Goal: Information Seeking & Learning: Learn about a topic

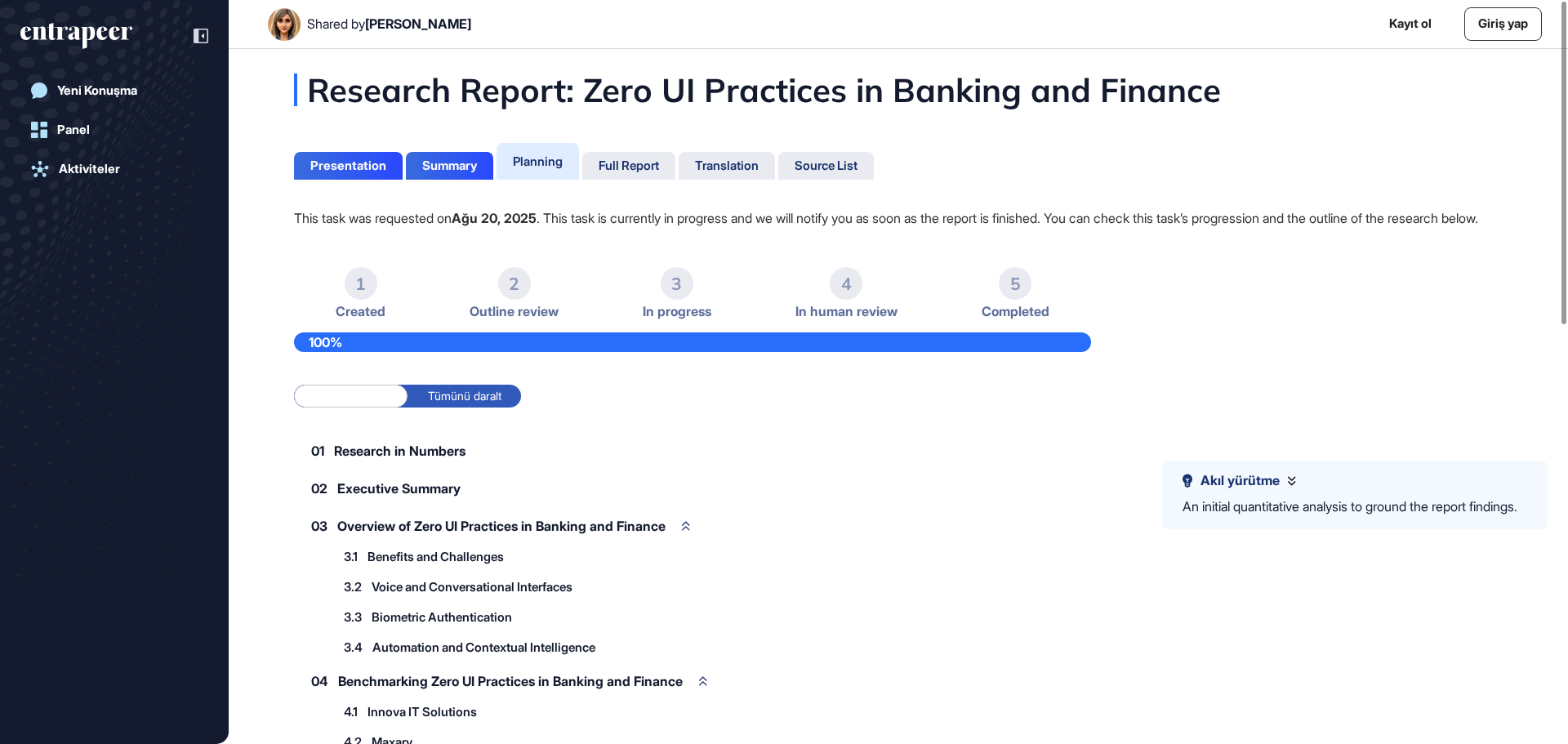
click at [423, 495] on span "Executive Summary" at bounding box center [398, 488] width 123 height 13
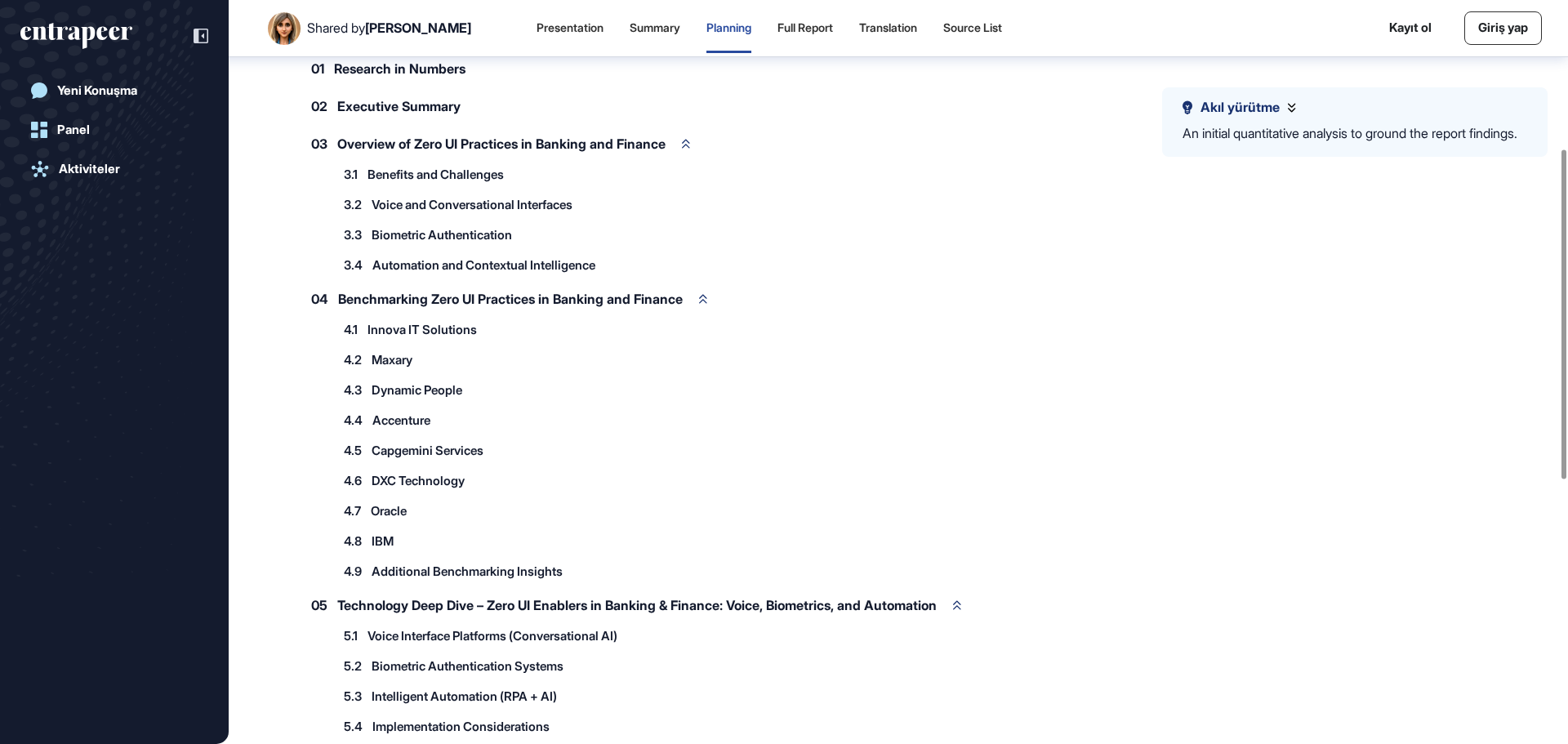
scroll to position [334, 0]
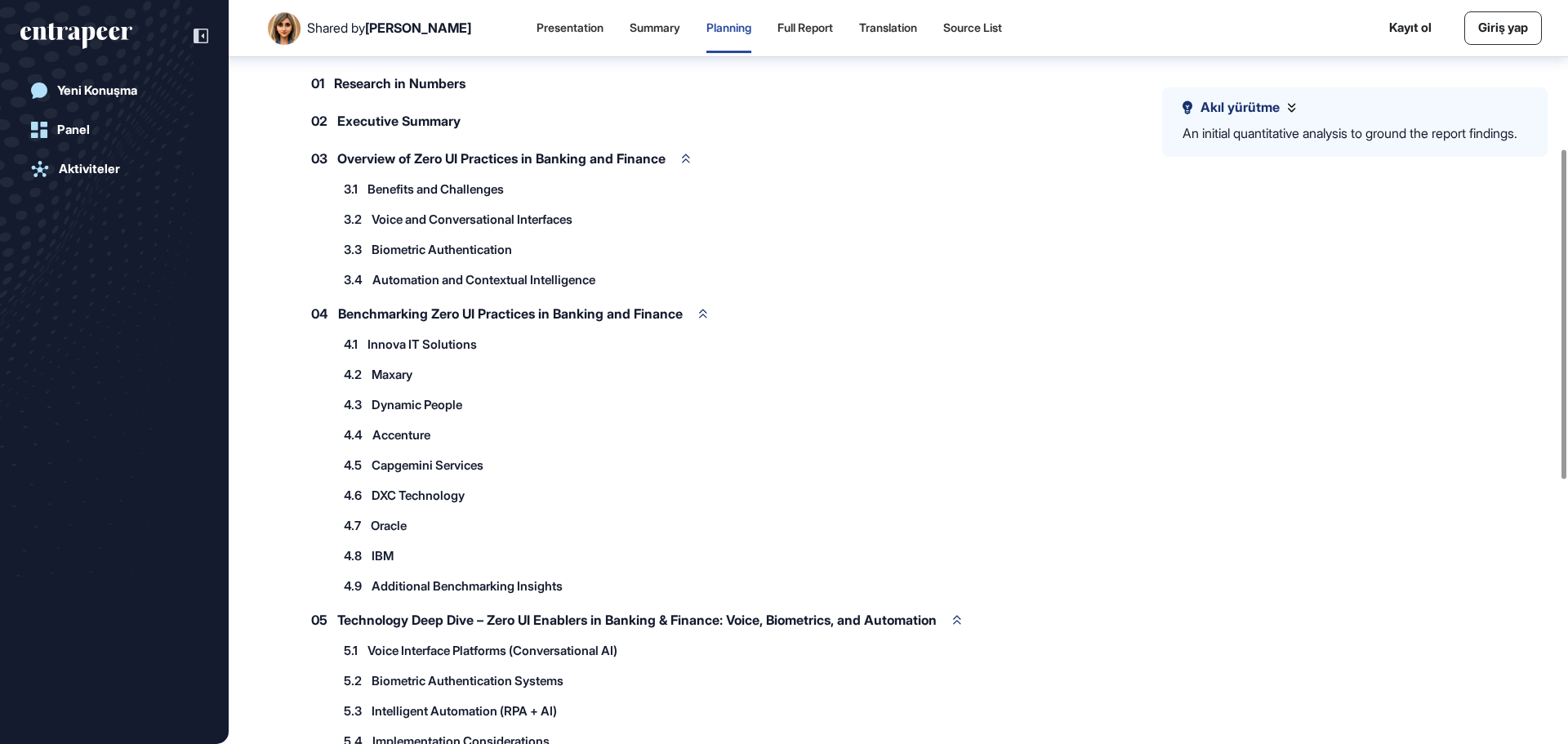
click at [405, 90] on span "Research in Numbers" at bounding box center [399, 83] width 131 height 13
click at [402, 127] on span "Executive Summary" at bounding box center [398, 121] width 123 height 13
click at [416, 165] on span "Overview of Zero UI Practices in Banking and Finance" at bounding box center [501, 159] width 328 height 13
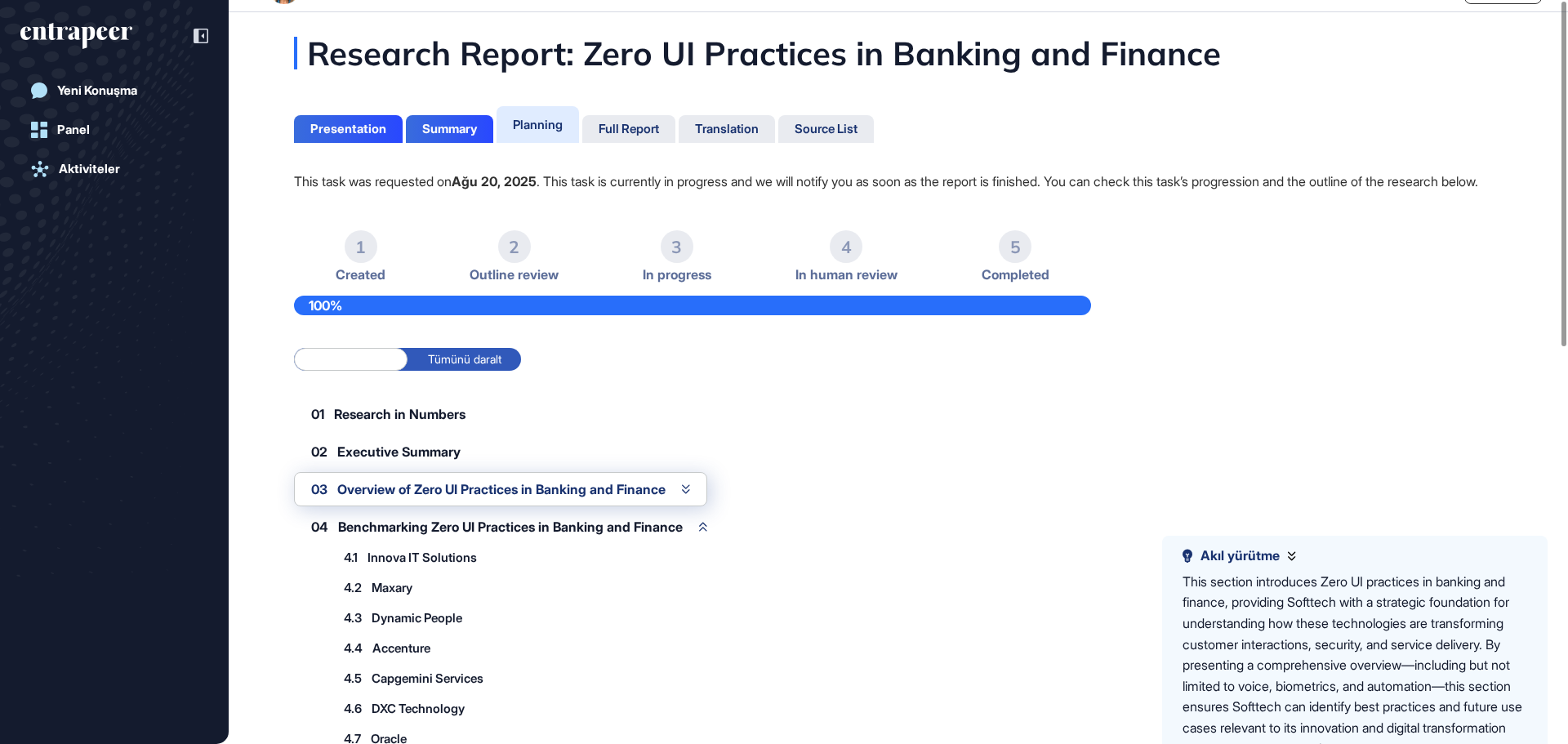
scroll to position [0, 0]
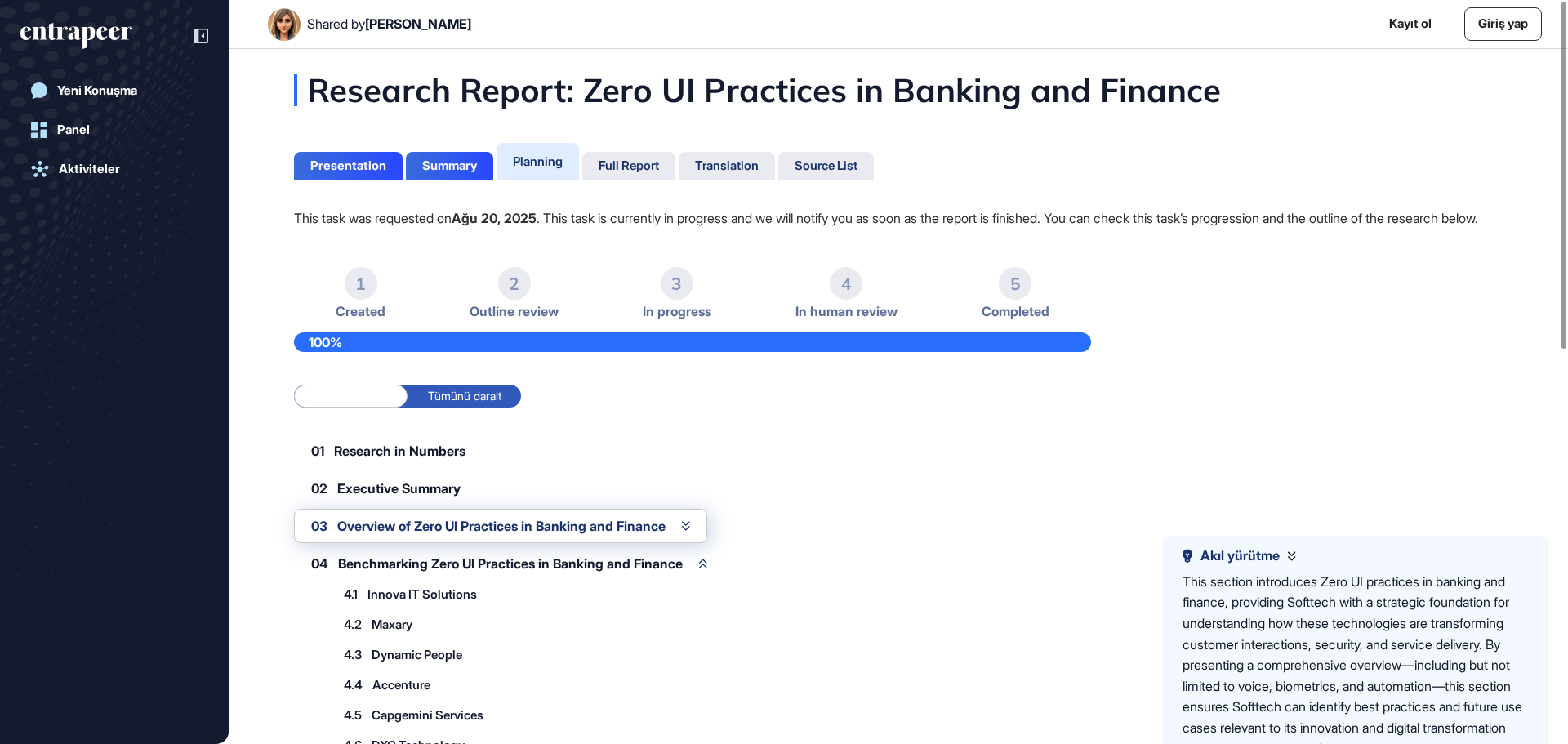
click at [354, 407] on label "Tümünü genişlet" at bounding box center [350, 396] width 113 height 23
click at [347, 407] on label "Tümünü genişlet" at bounding box center [350, 396] width 113 height 23
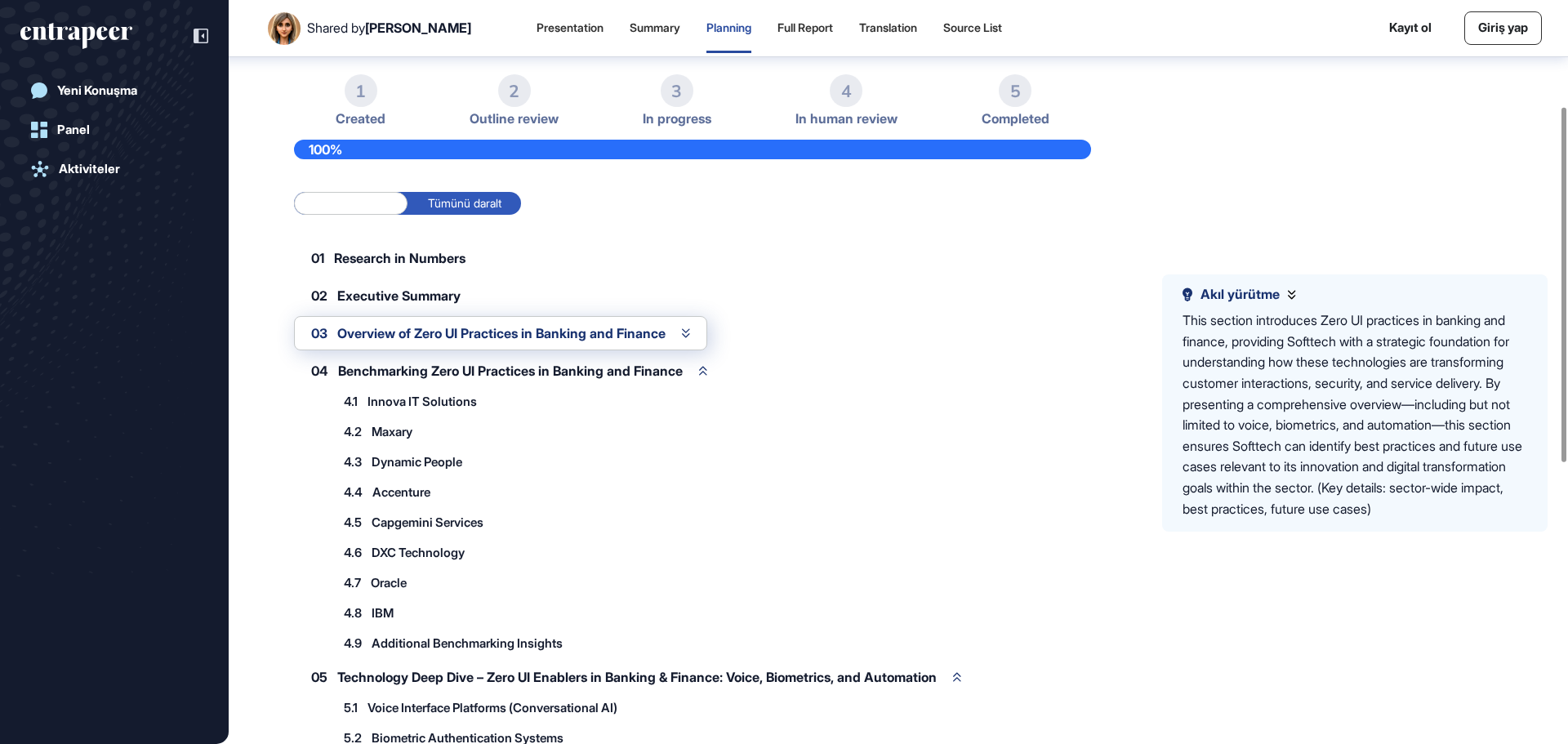
scroll to position [322, 0]
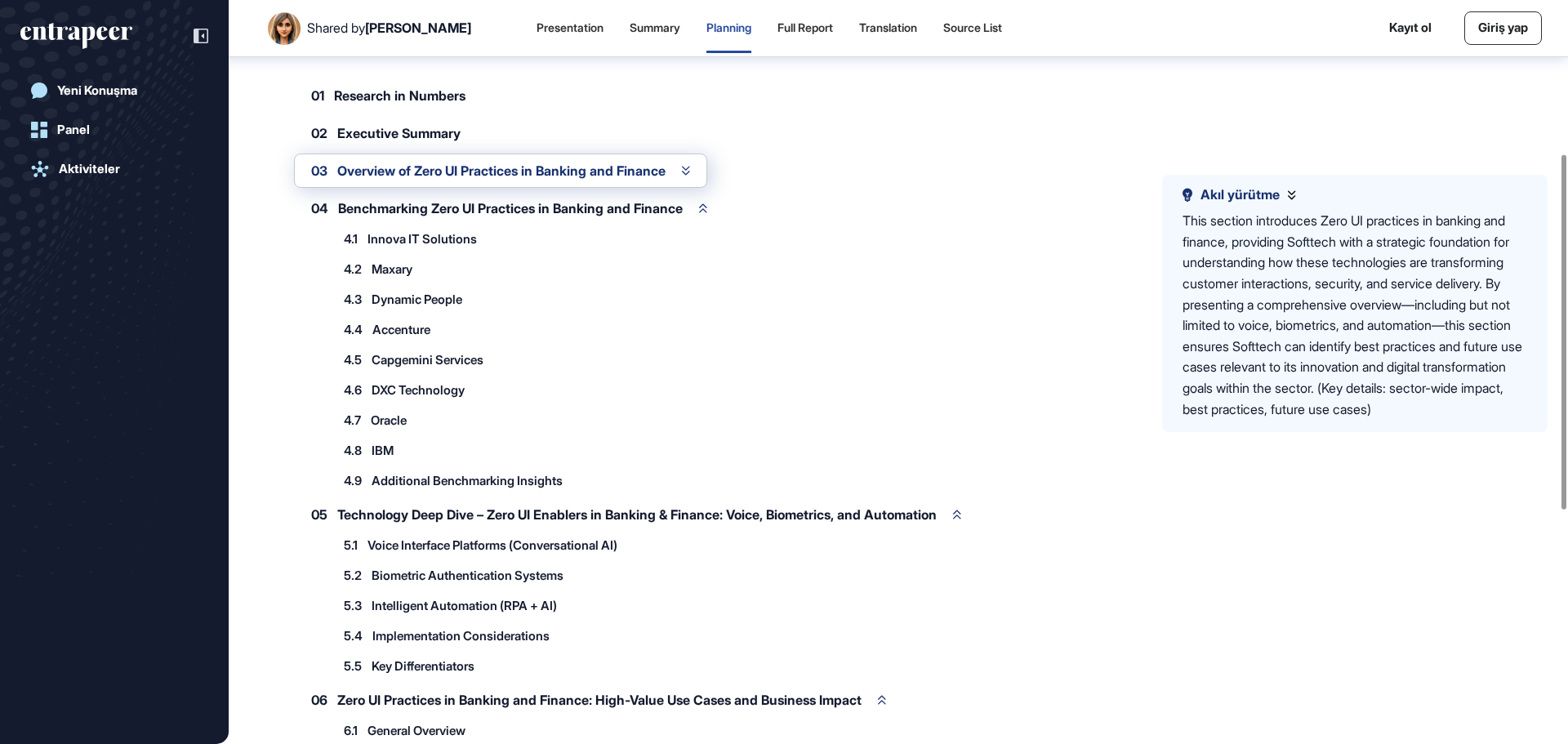
click at [420, 102] on span "Research in Numbers" at bounding box center [399, 96] width 131 height 13
click at [406, 102] on span "Research in Numbers" at bounding box center [399, 96] width 131 height 13
click at [402, 140] on span "Executive Summary" at bounding box center [398, 133] width 123 height 13
click at [690, 176] on icon at bounding box center [686, 171] width 8 height 10
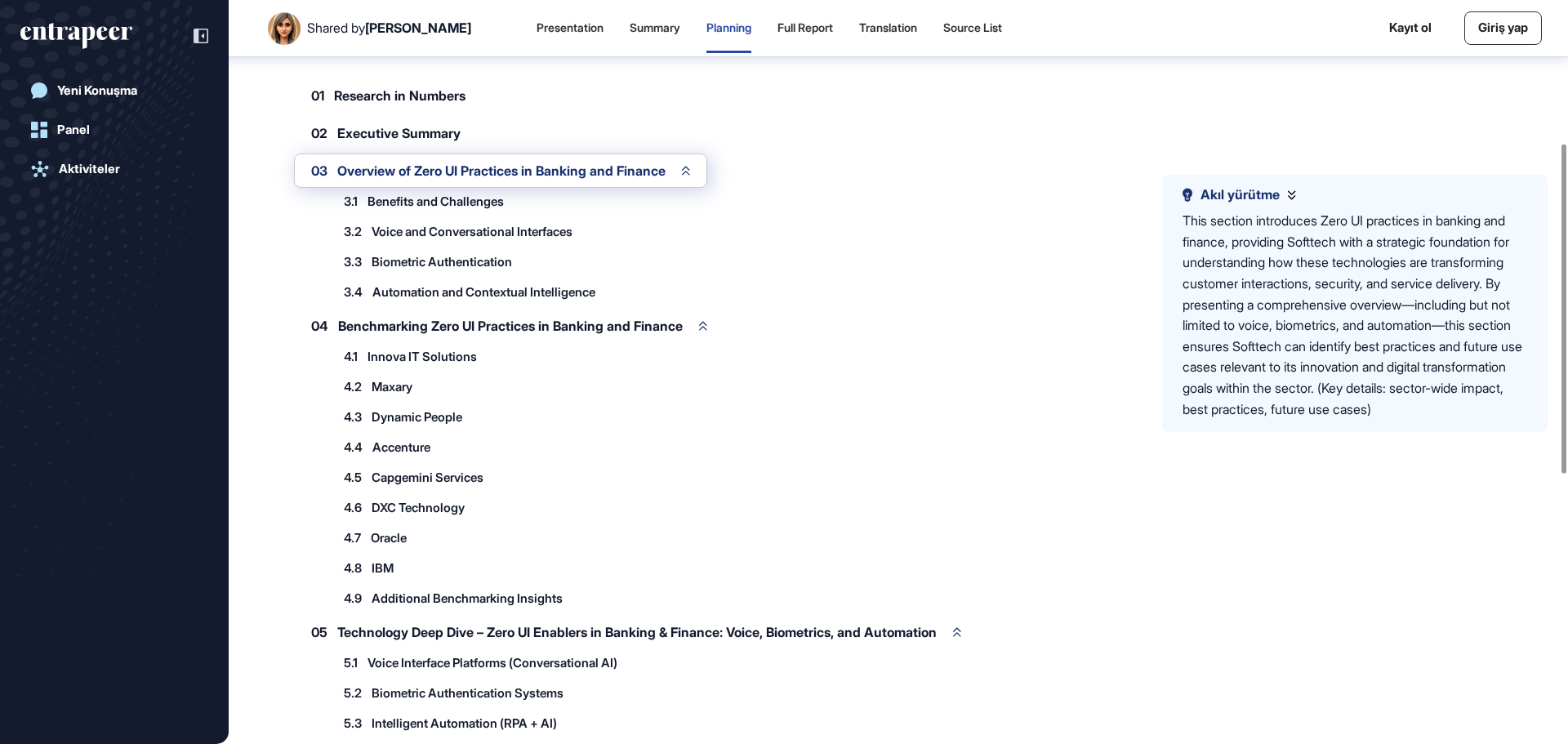
click at [342, 102] on span "Research in Numbers" at bounding box center [399, 96] width 131 height 13
click at [352, 102] on span "Research in Numbers" at bounding box center [399, 96] width 131 height 13
drag, startPoint x: 352, startPoint y: 116, endPoint x: 368, endPoint y: 118, distance: 16.1
click at [353, 102] on span "Research in Numbers" at bounding box center [399, 96] width 131 height 13
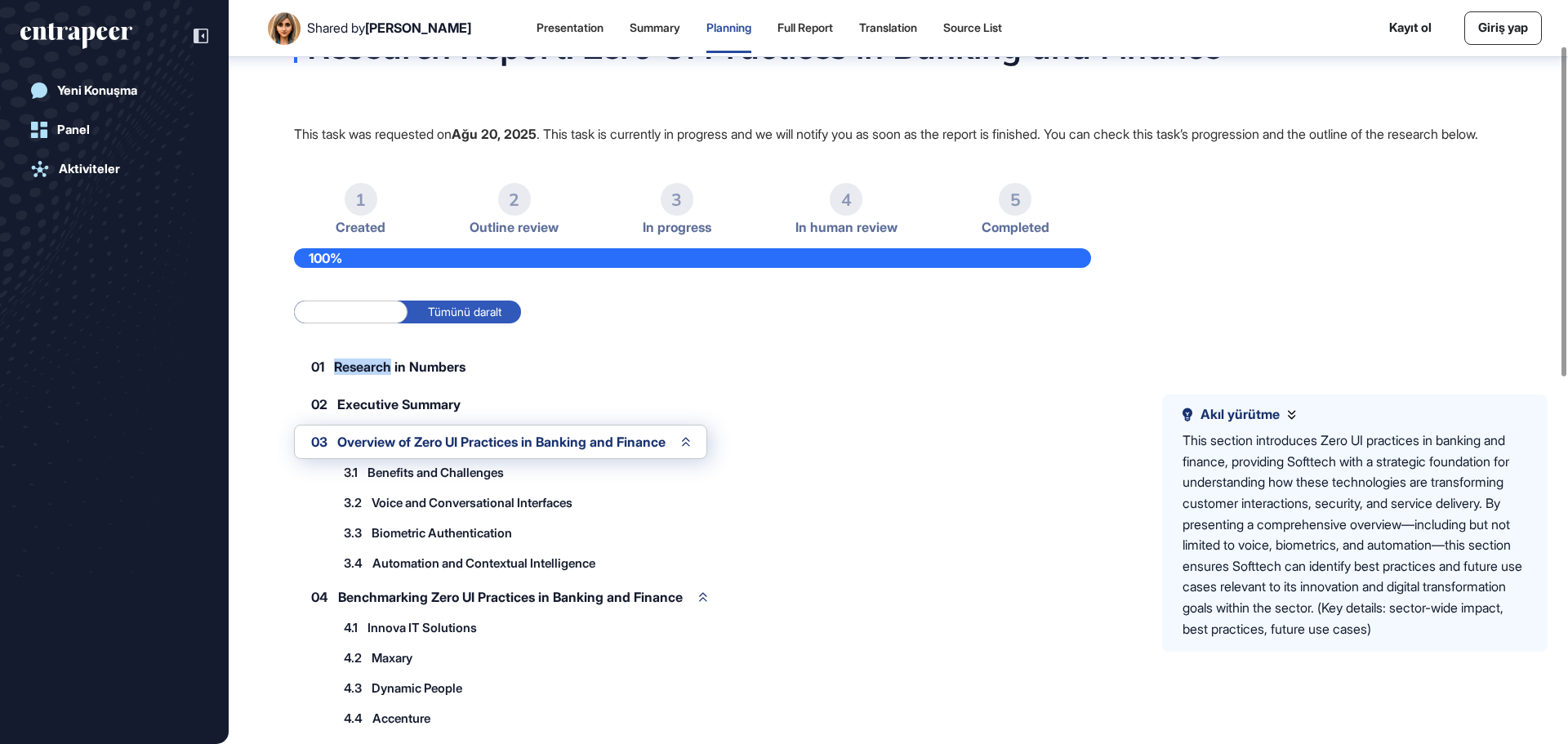
scroll to position [0, 0]
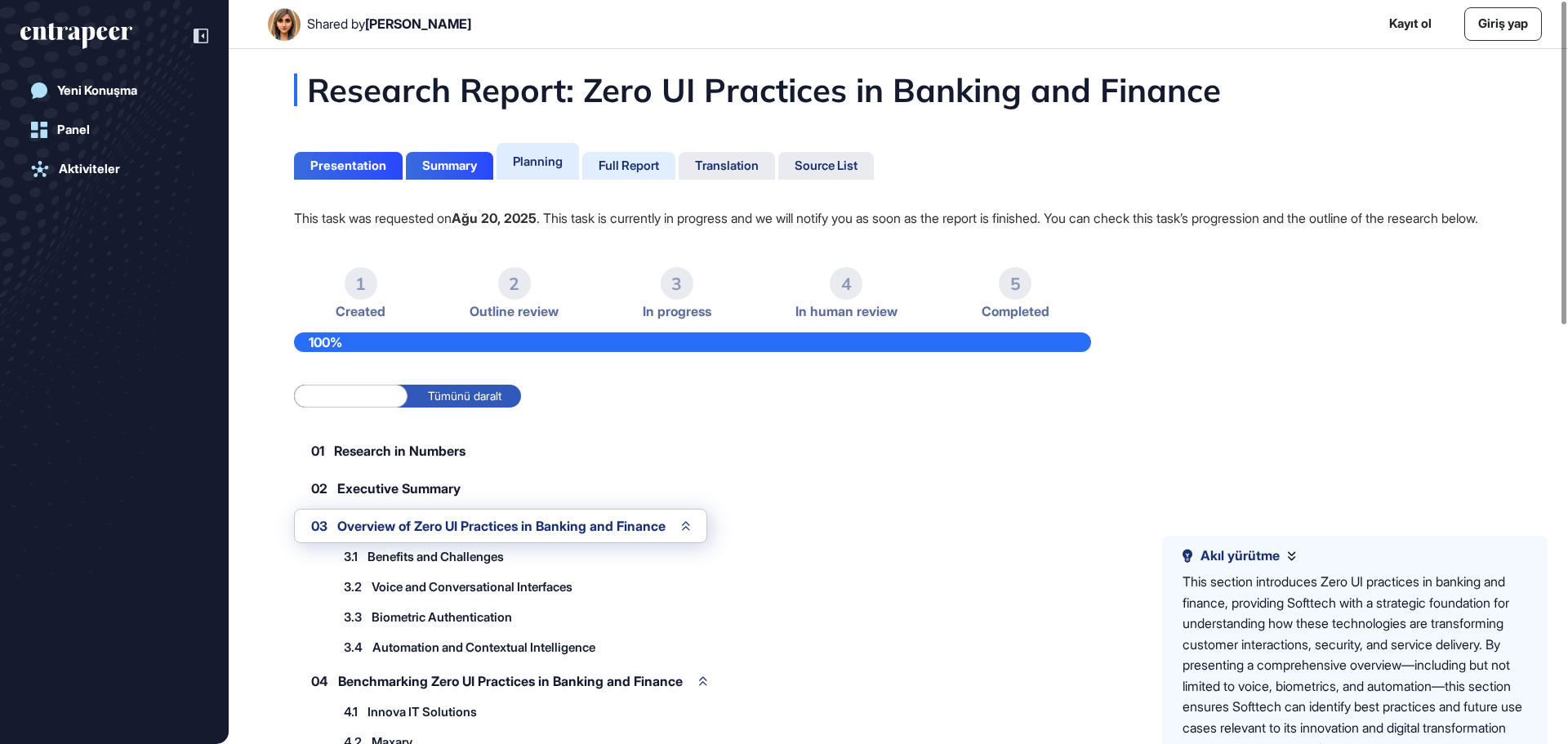
click at [622, 162] on div "Full Report" at bounding box center [629, 166] width 60 height 15
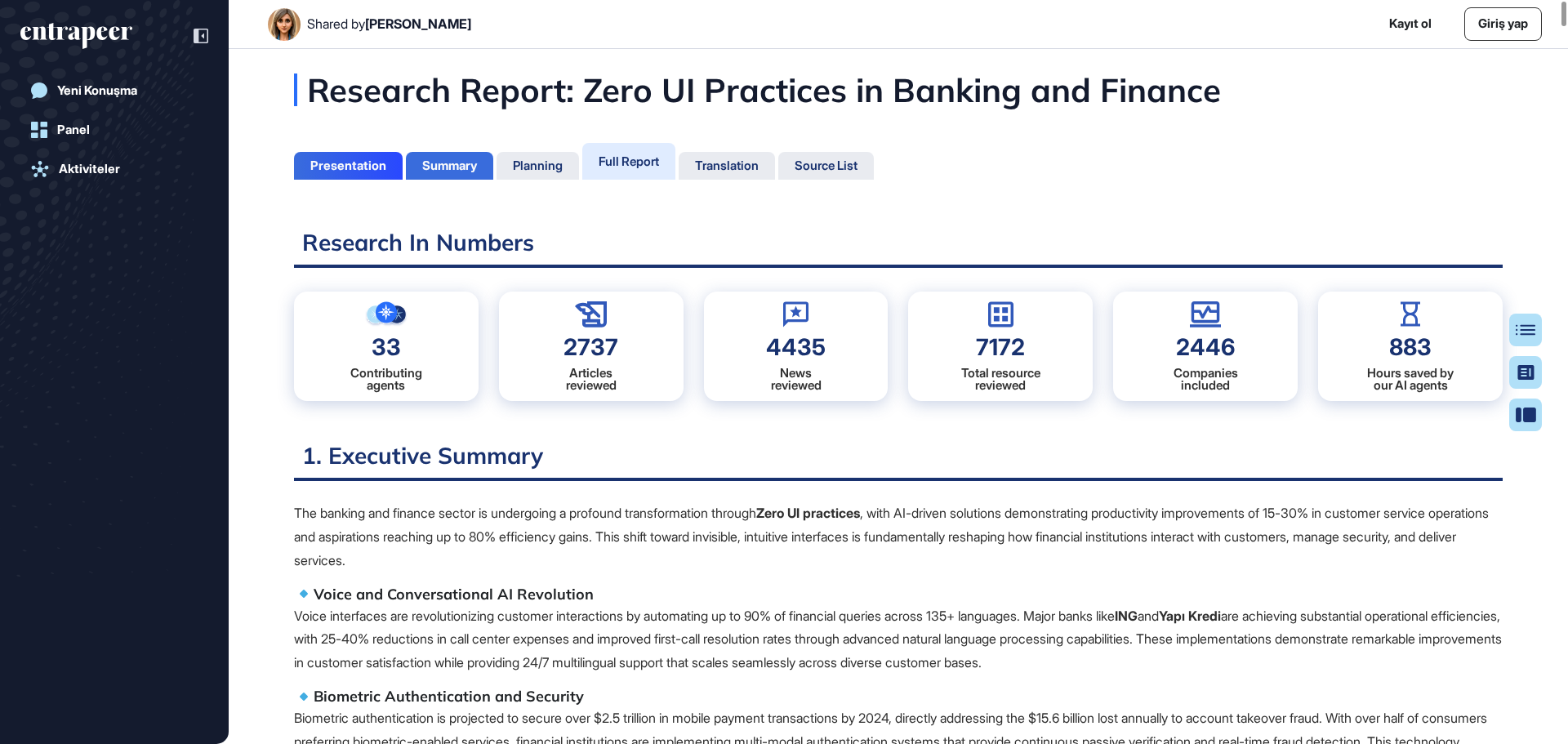
click at [449, 166] on div "Summary" at bounding box center [449, 166] width 55 height 15
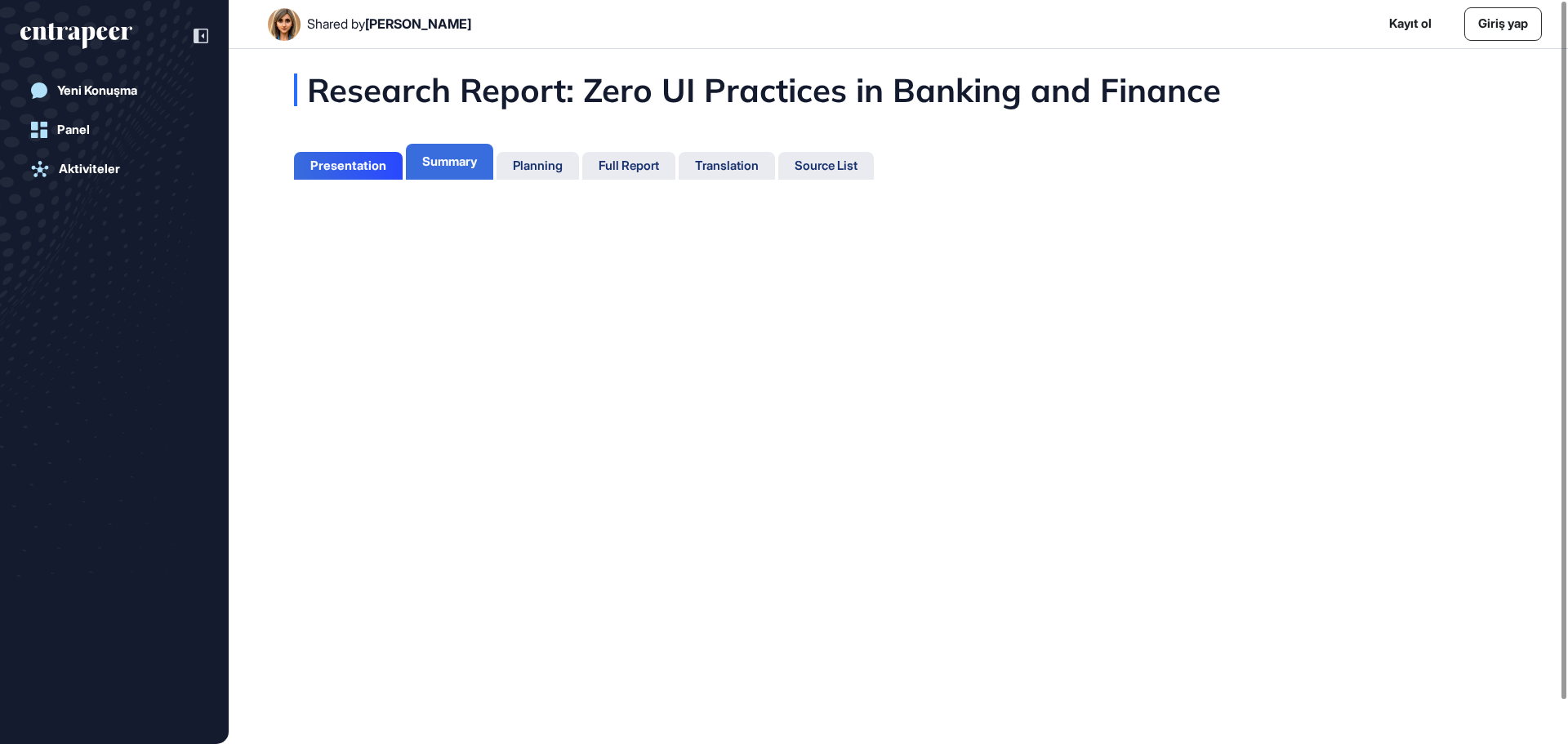
scroll to position [662, 4]
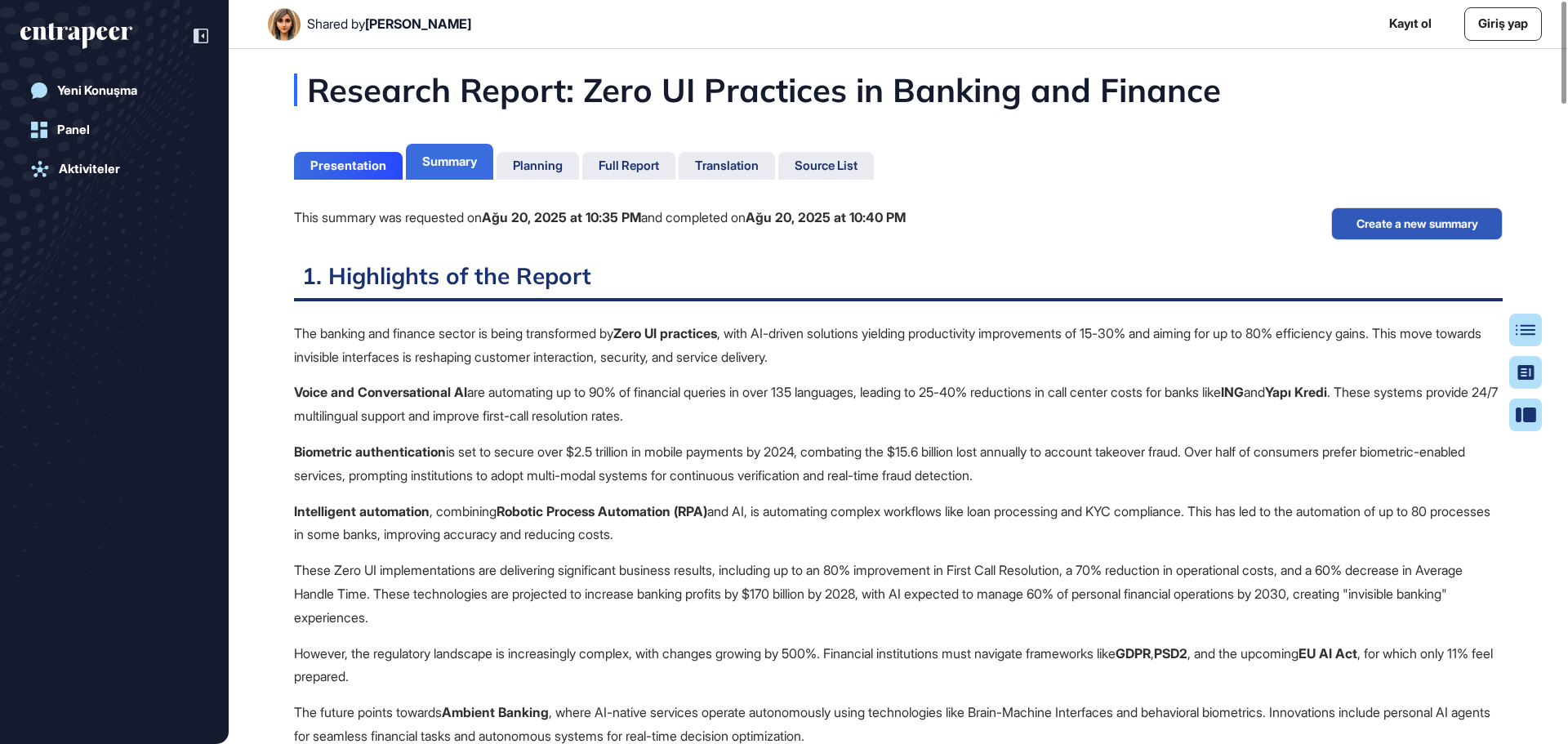
scroll to position [662, 4]
click at [354, 166] on div "Presentation" at bounding box center [349, 166] width 76 height 15
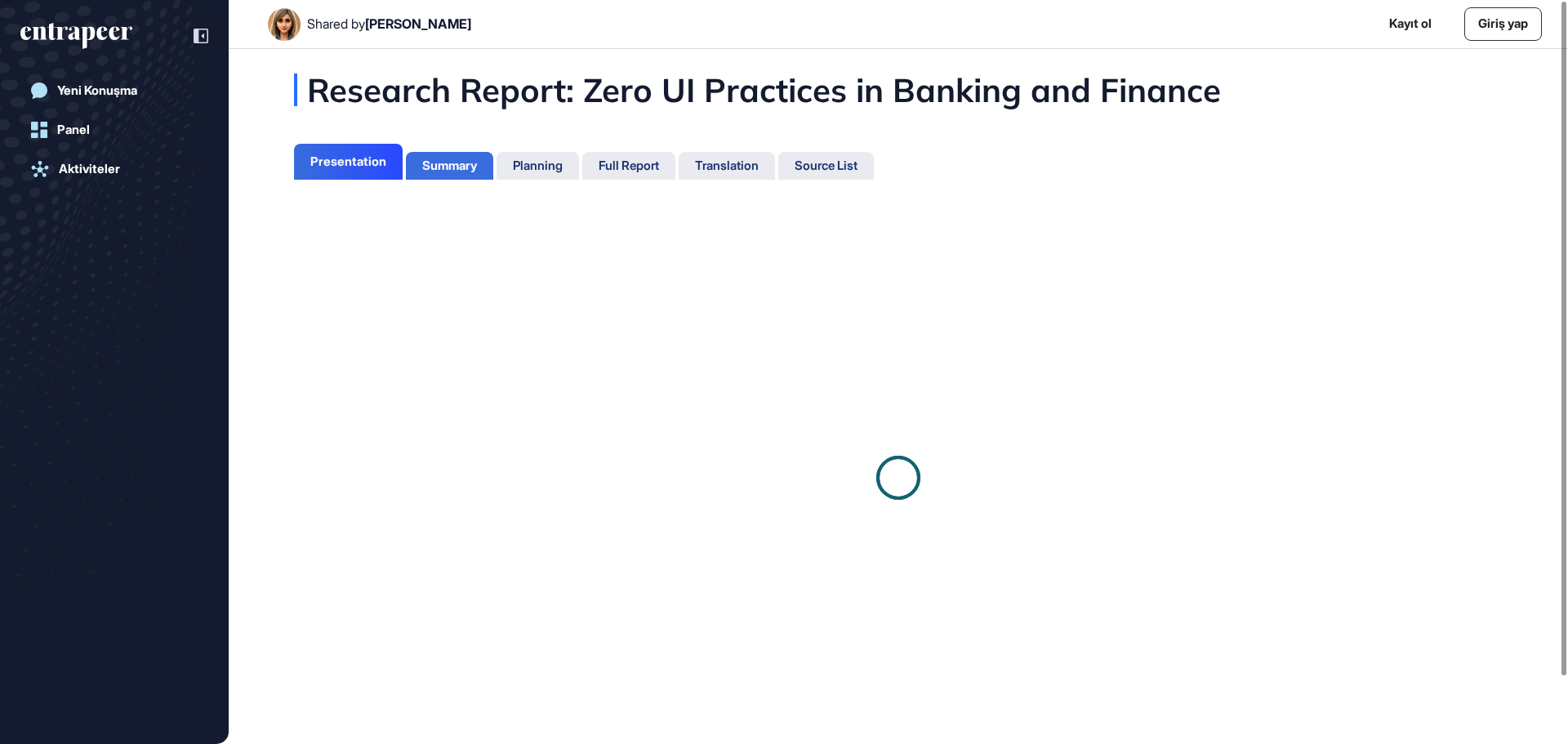
scroll to position [662, 4]
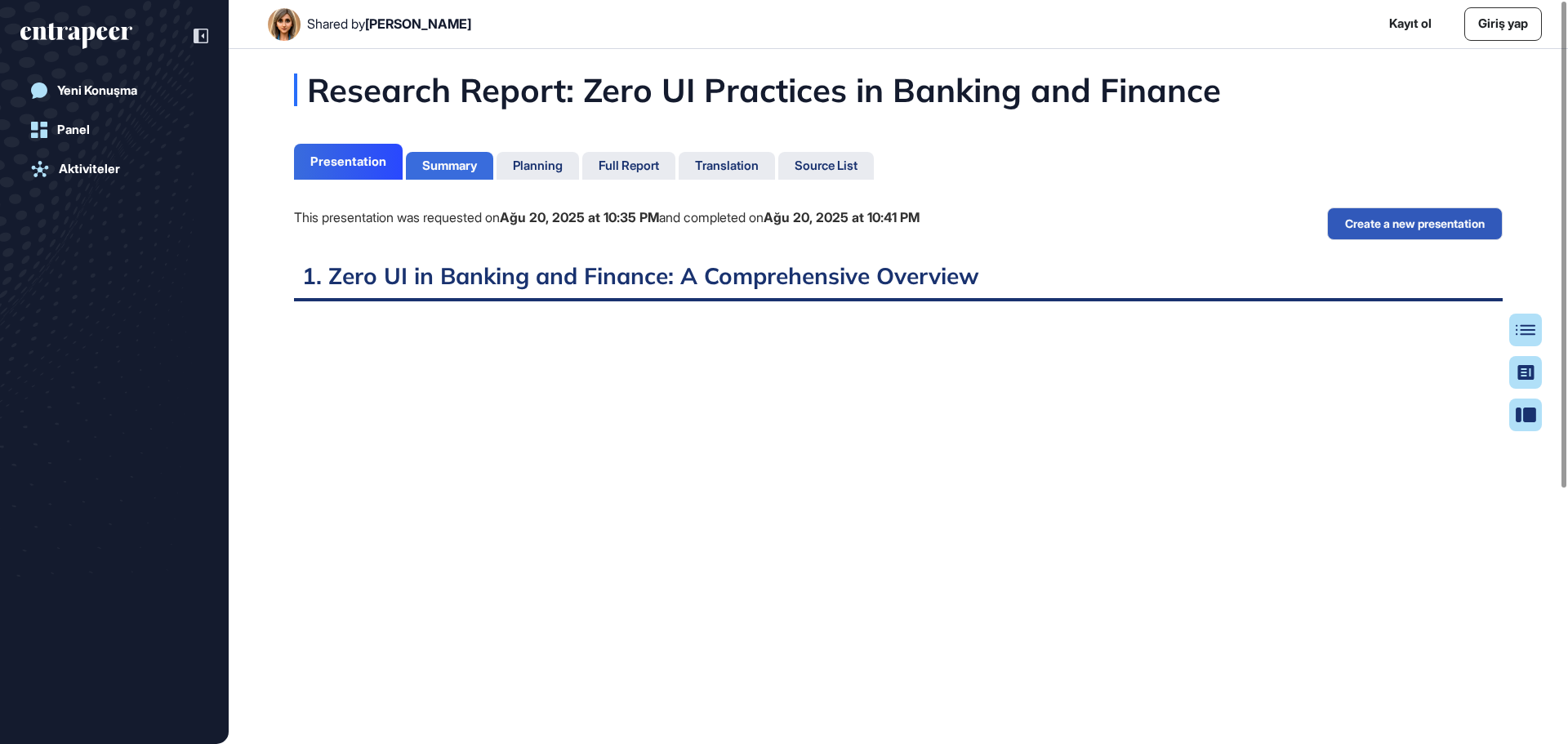
click at [440, 159] on div "Summary" at bounding box center [449, 166] width 55 height 15
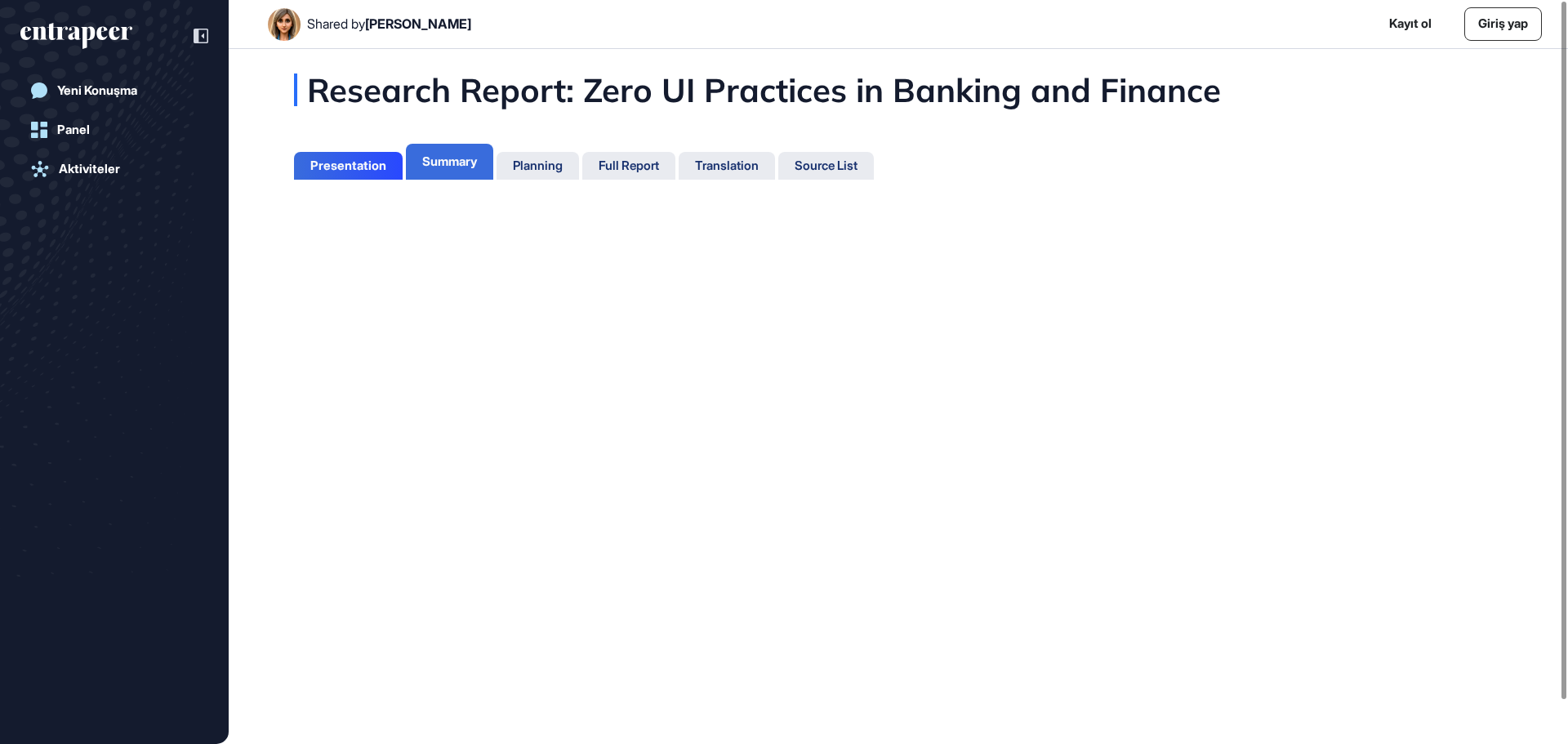
scroll to position [7, 1]
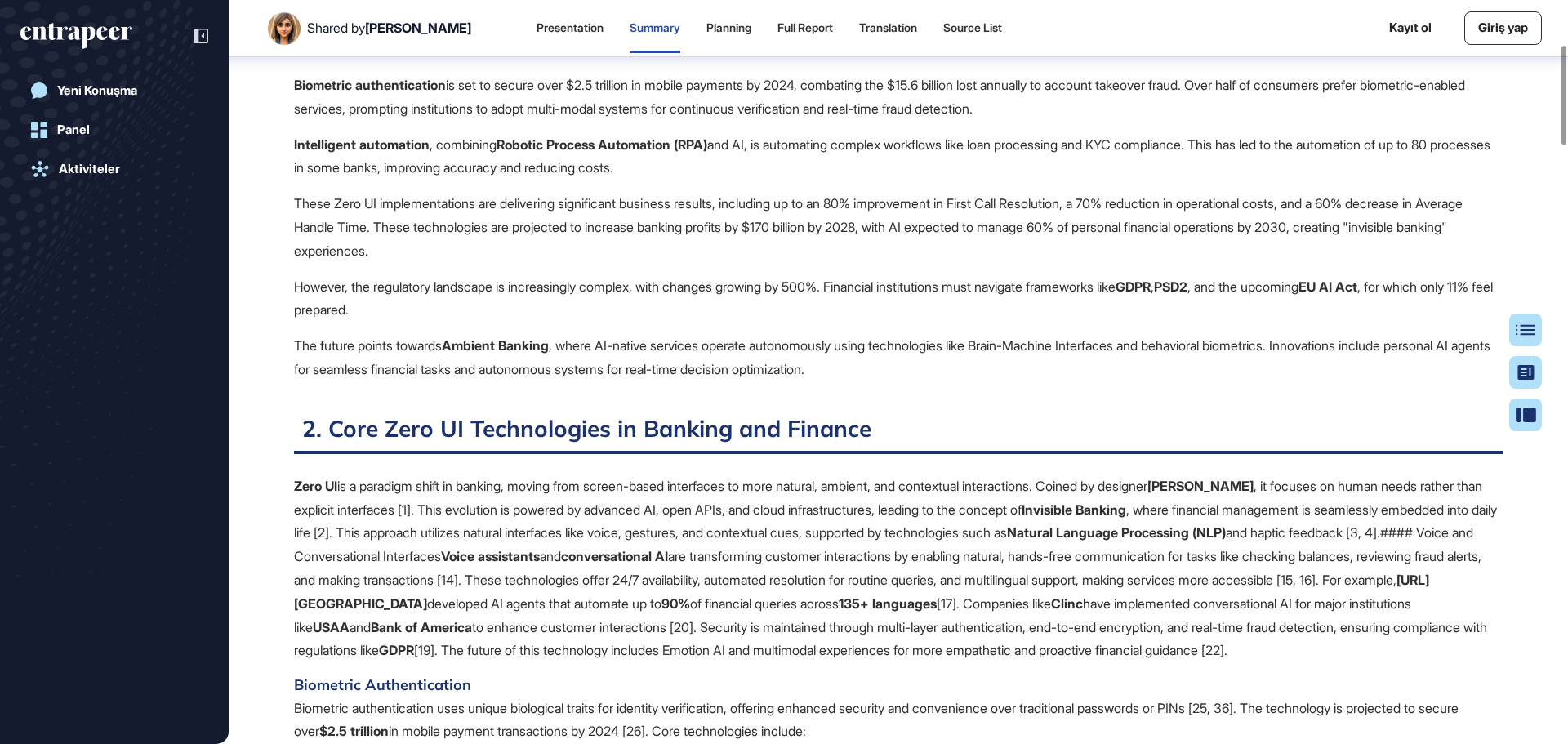
scroll to position [252, 0]
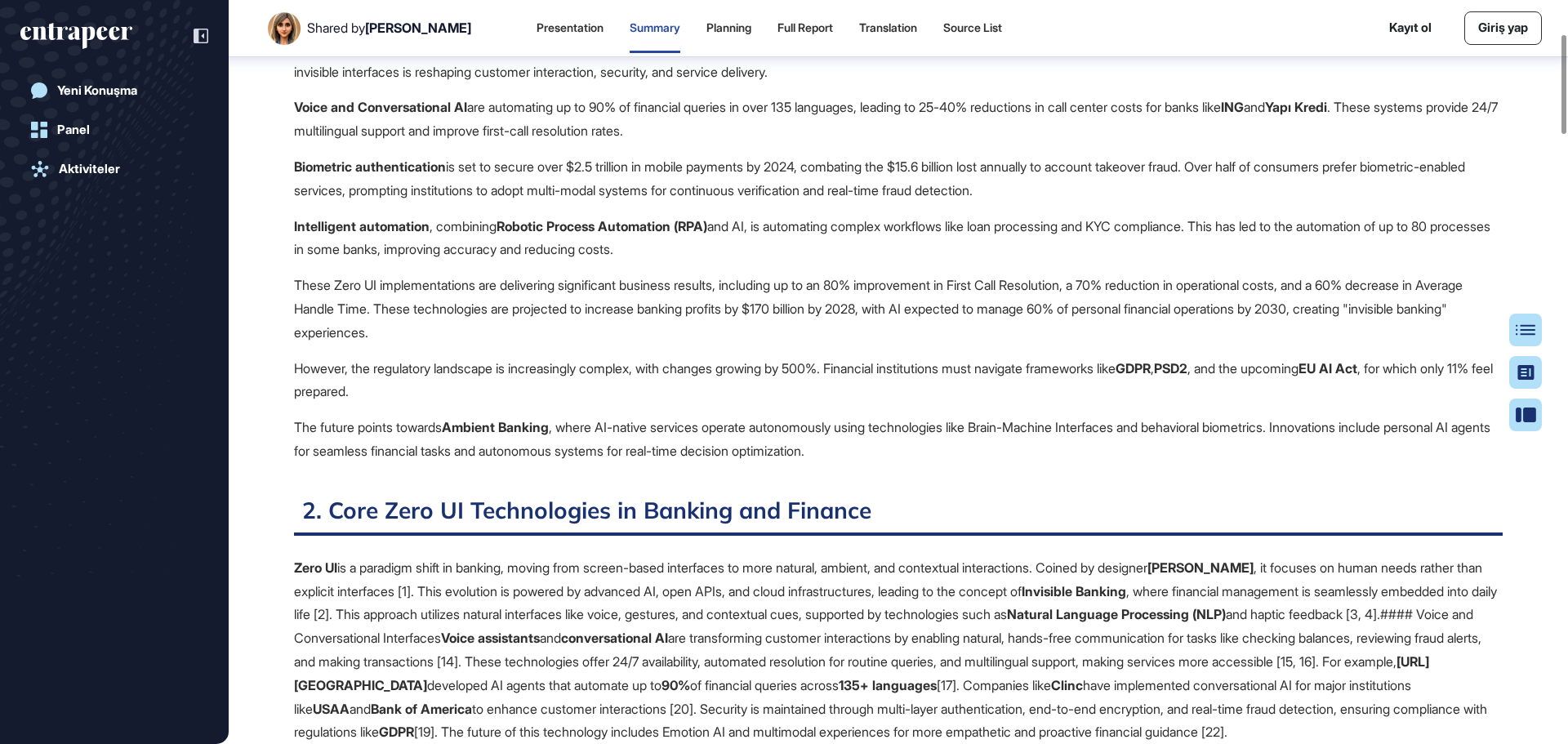
click at [873, 33] on div "Translation" at bounding box center [888, 28] width 58 height 14
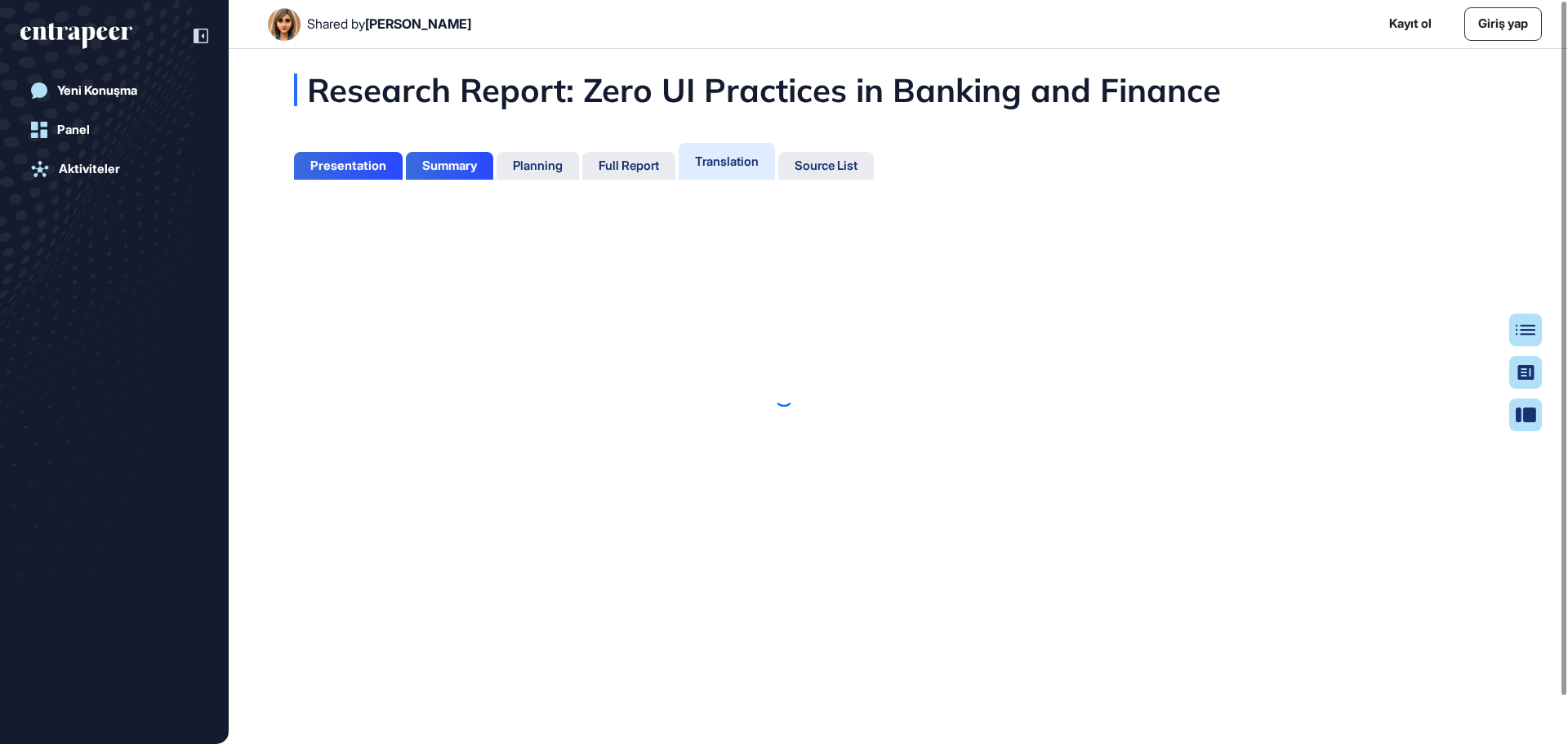
scroll to position [7, 1]
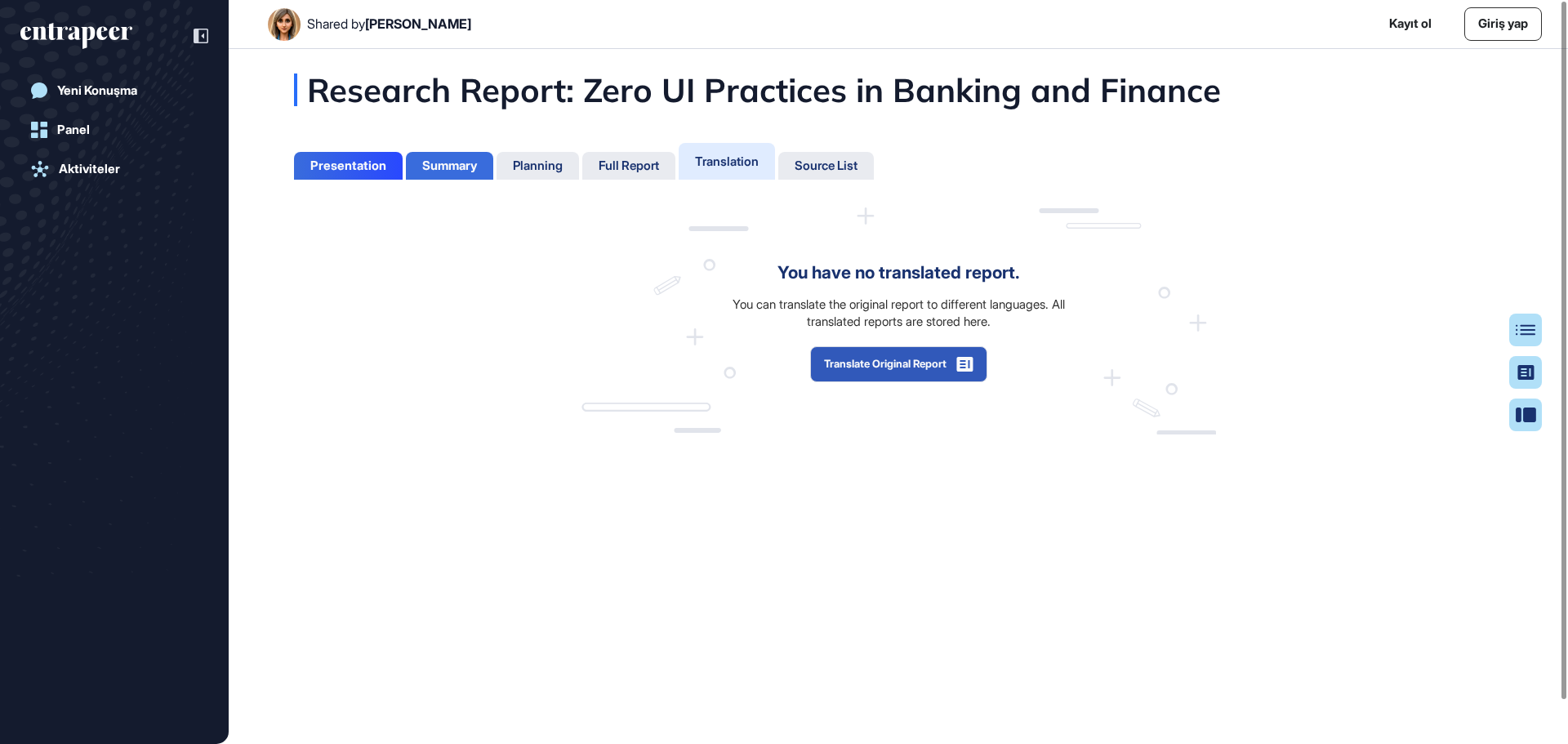
click at [447, 168] on div "Summary" at bounding box center [449, 166] width 55 height 15
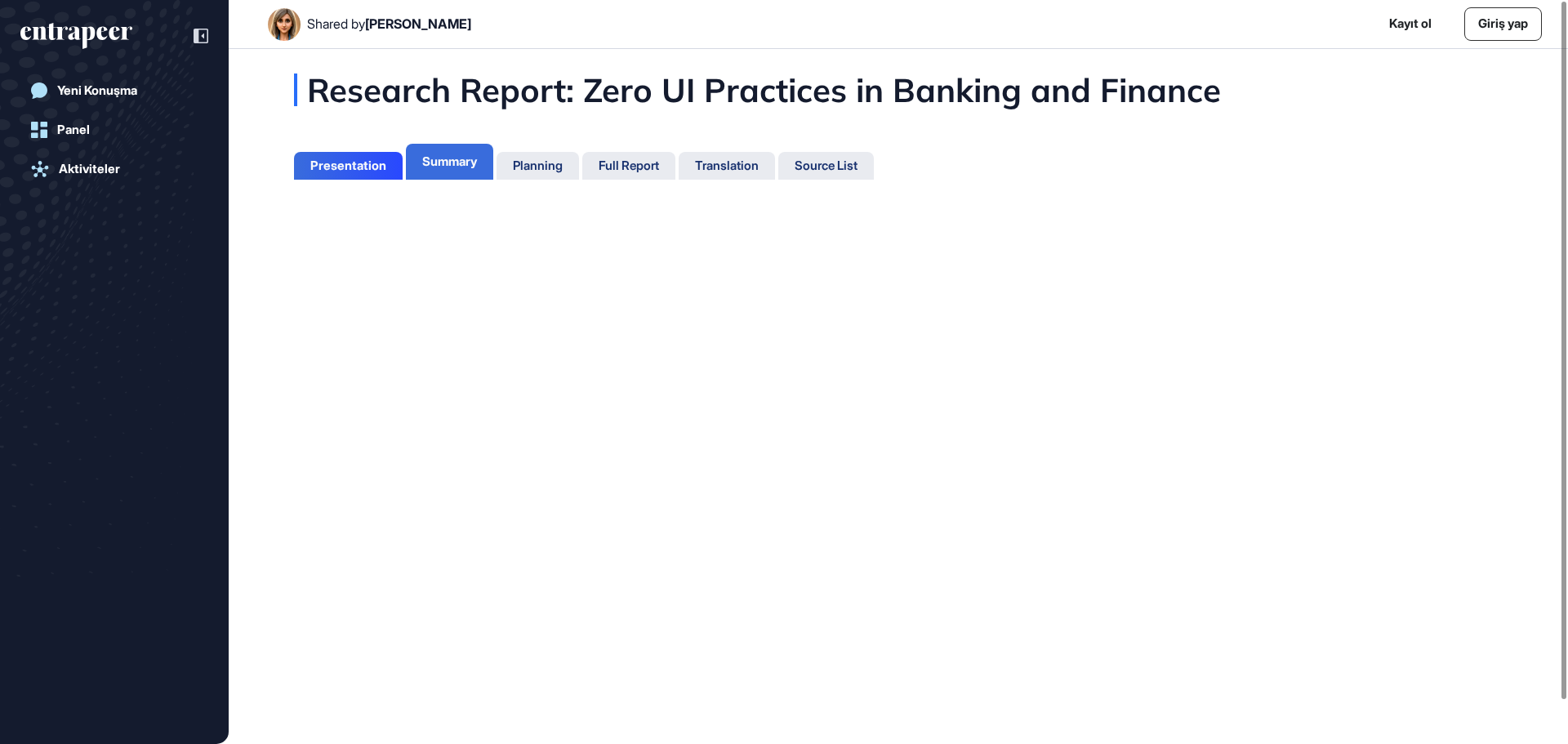
scroll to position [7, 1]
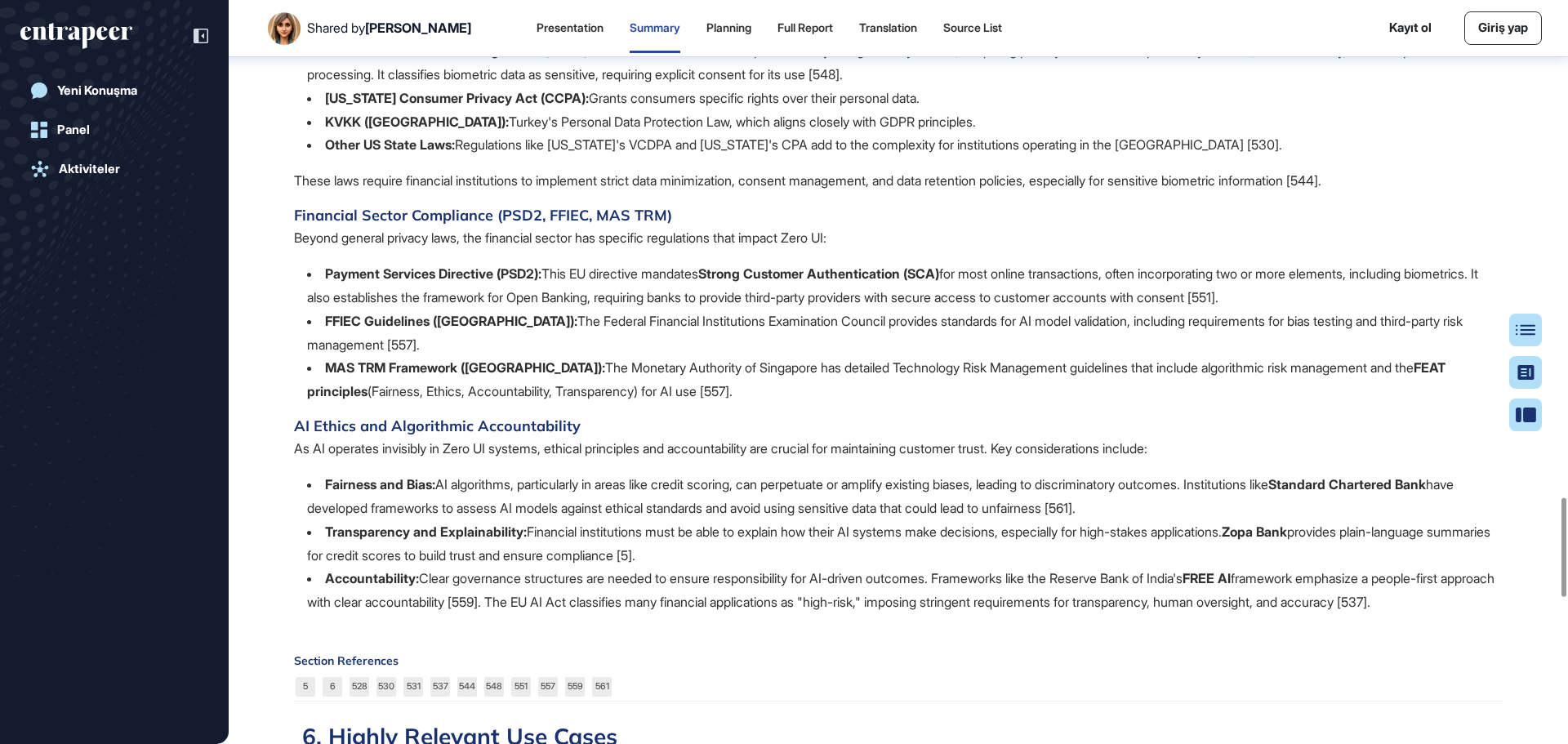
scroll to position [3926, 0]
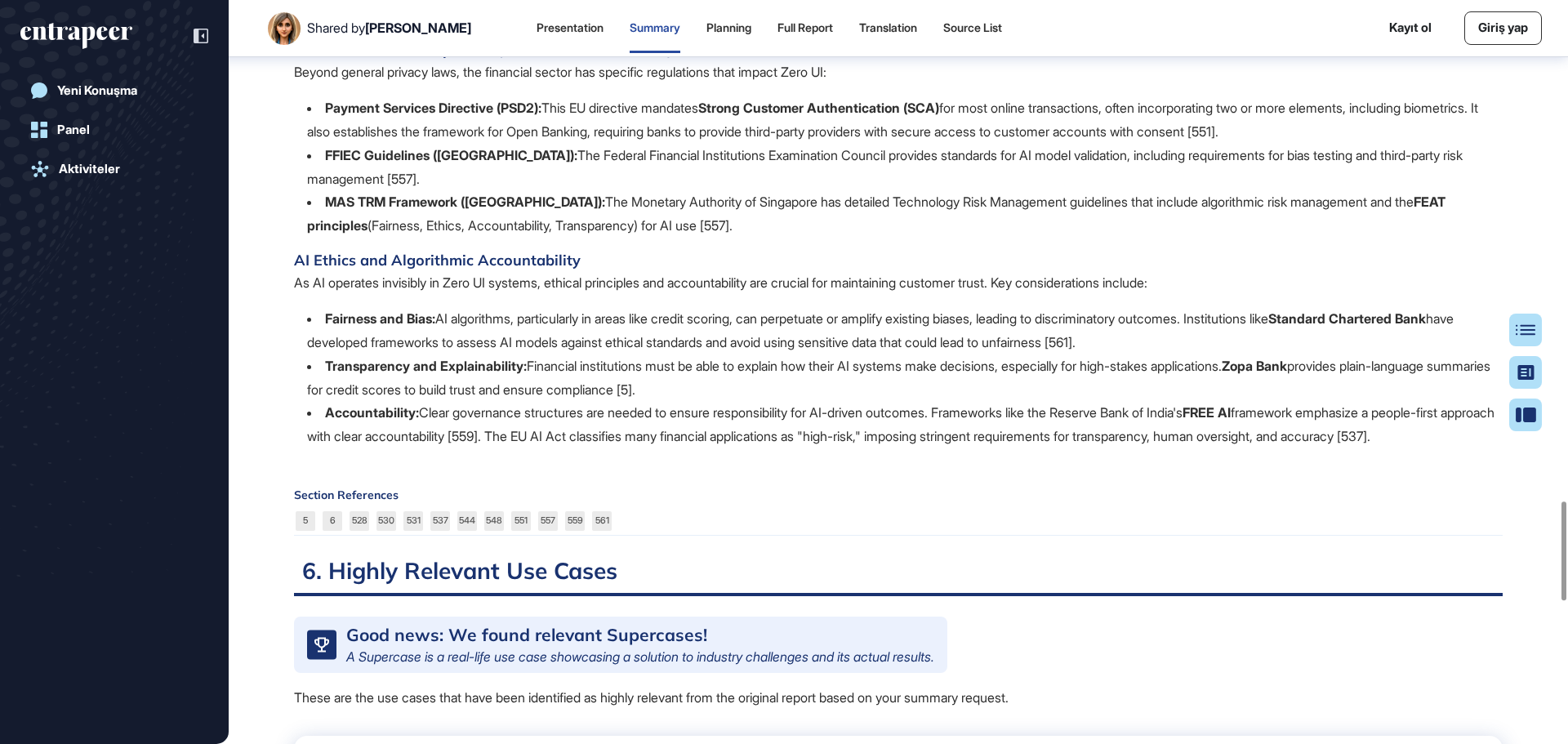
drag, startPoint x: 351, startPoint y: 502, endPoint x: 363, endPoint y: 350, distance: 152.5
click at [349, 346] on span "The regulatory environment for Zero UI in banking is marked by increasing compl…" at bounding box center [898, 96] width 1209 height 704
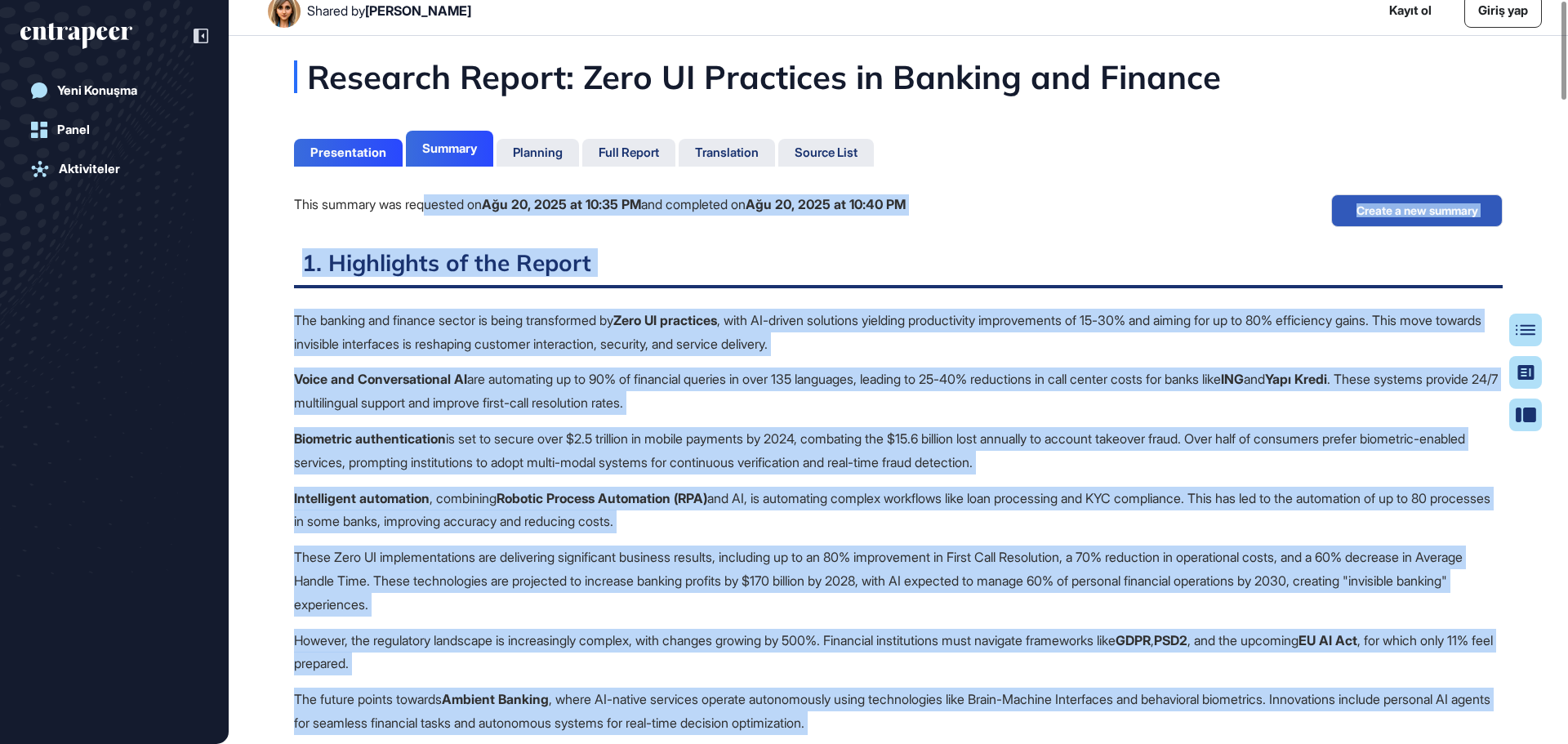
scroll to position [0, 0]
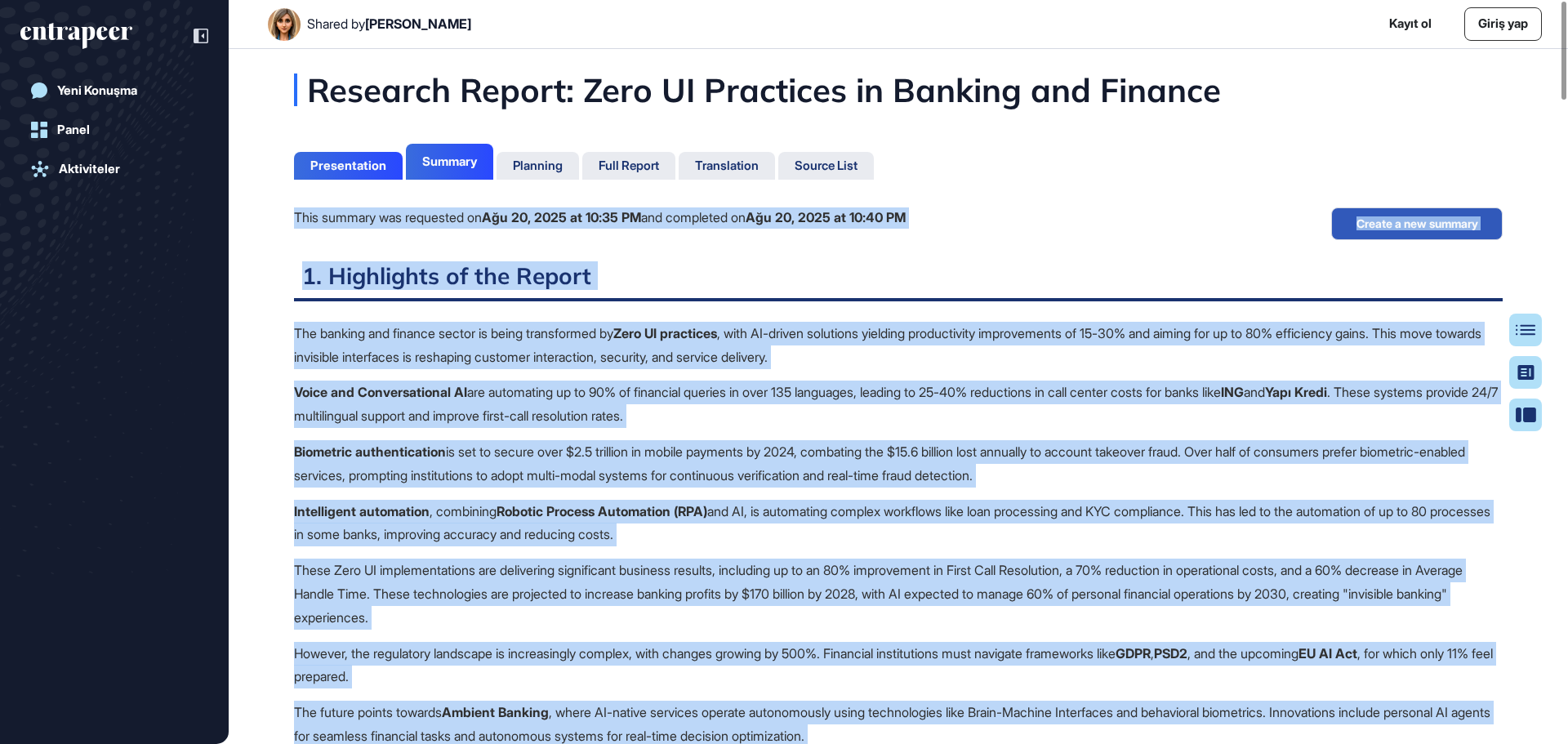
drag, startPoint x: 534, startPoint y: 296, endPoint x: 290, endPoint y: 218, distance: 256.2
copy div "This summary was requested on Ağu 20, 2025 at 10:35 PM and completed on Ağu 20,…"
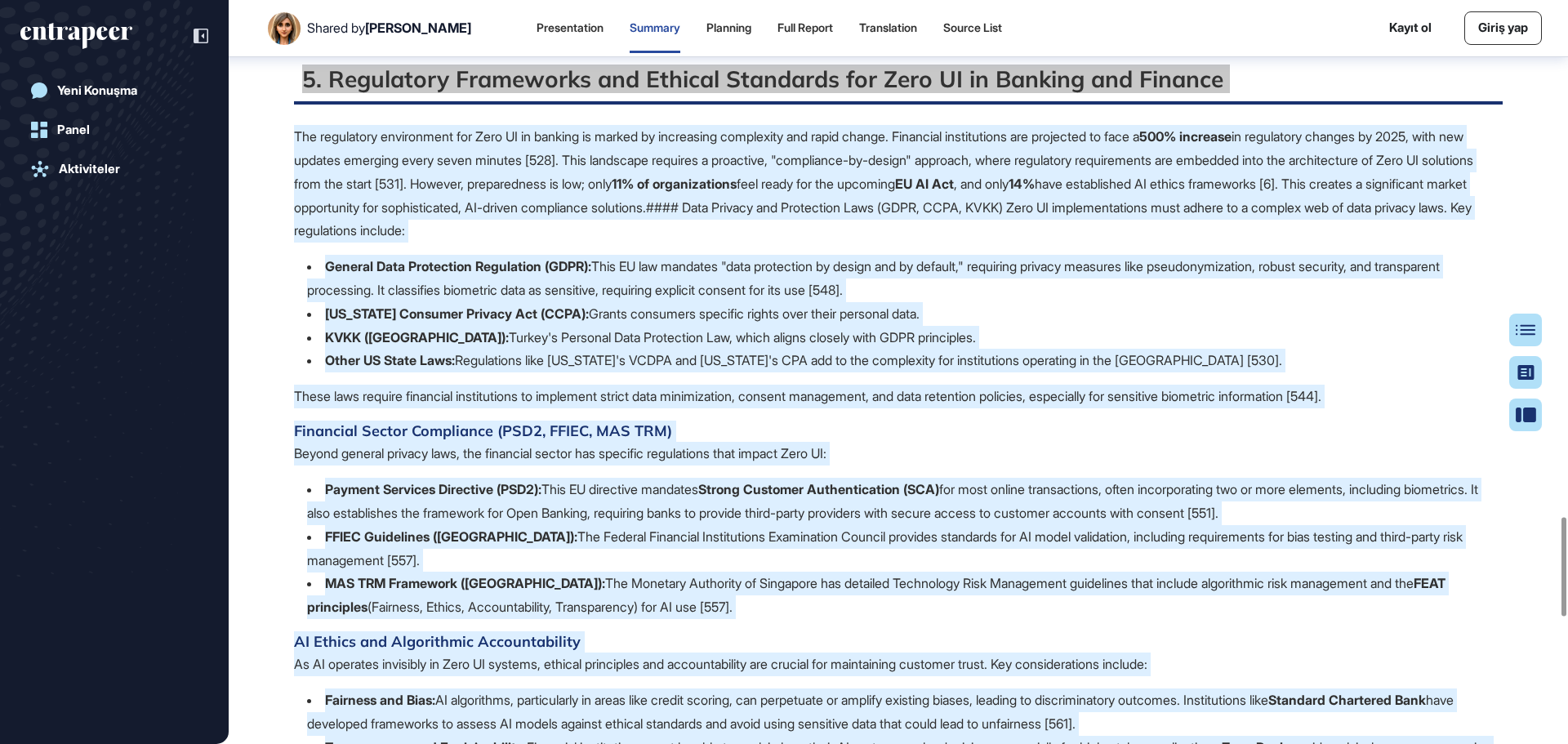
scroll to position [4091, 0]
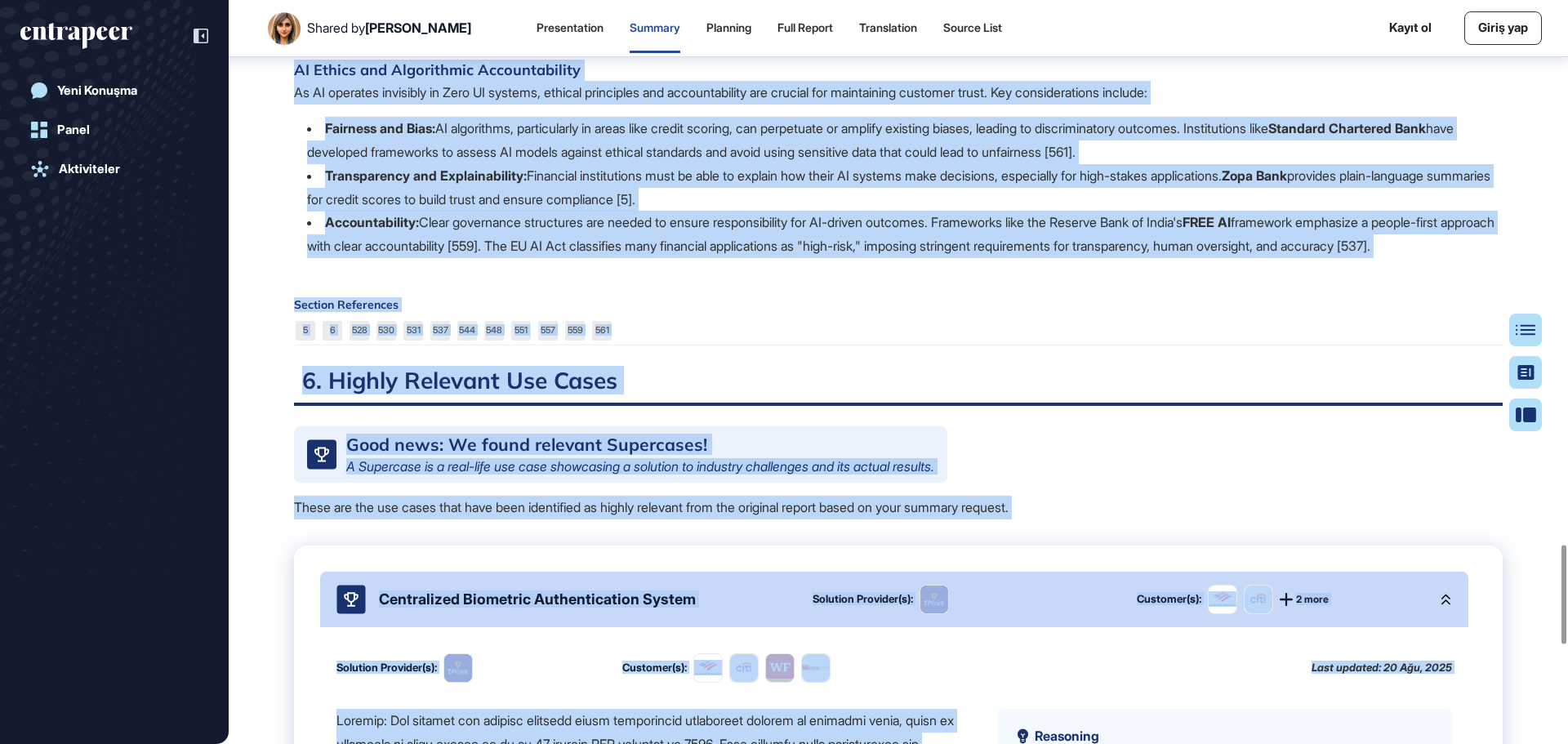
copy div "This summary was requested on Ağu 20, 2025 at 10:35 PM and completed on Ağu 20,…"
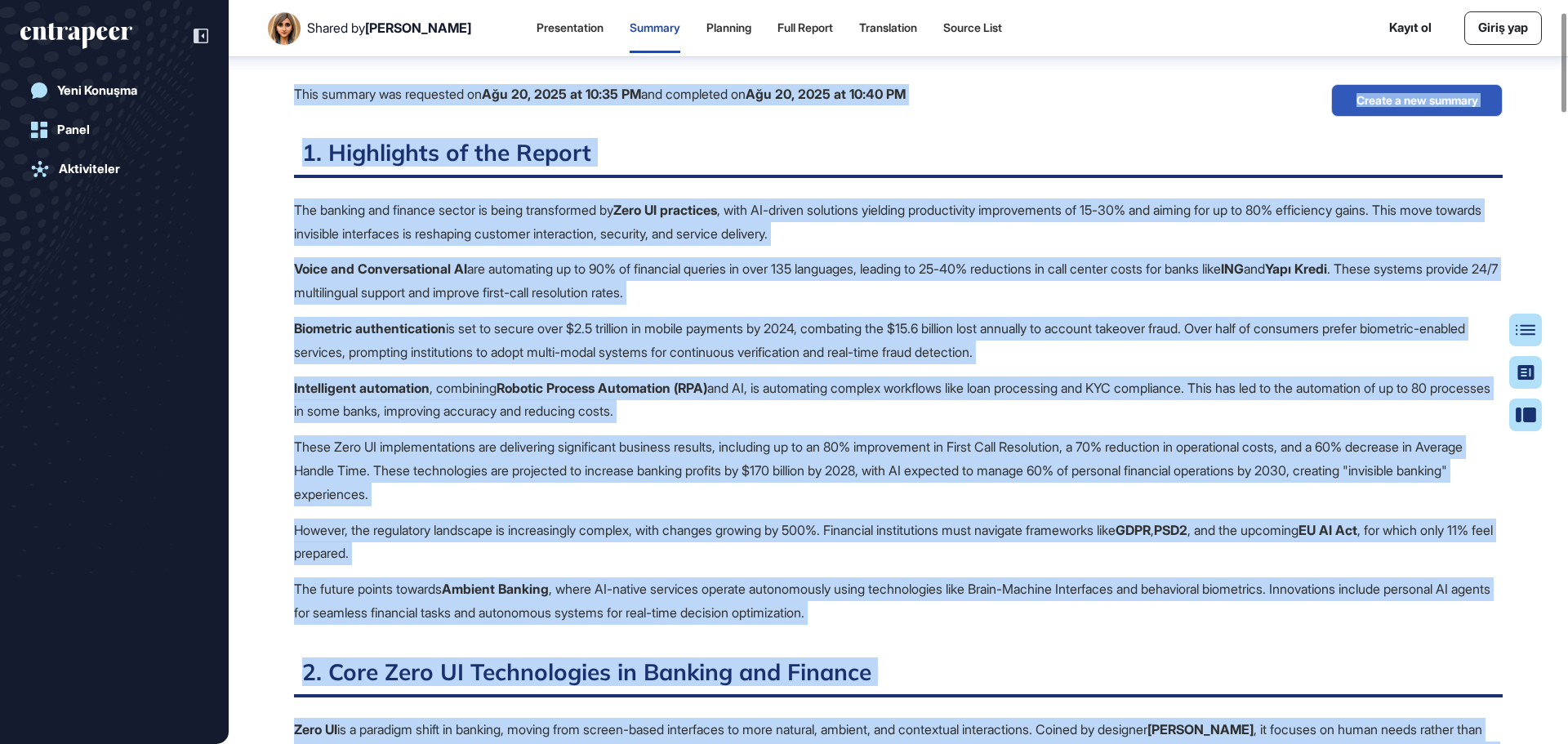
scroll to position [90, 0]
click at [920, 451] on p "These Zero UI implementations are delivering significant business results, incl…" at bounding box center [898, 471] width 1209 height 70
click at [961, 599] on p "The future points towards Ambient Banking , where AI-native services operate au…" at bounding box center [898, 601] width 1209 height 47
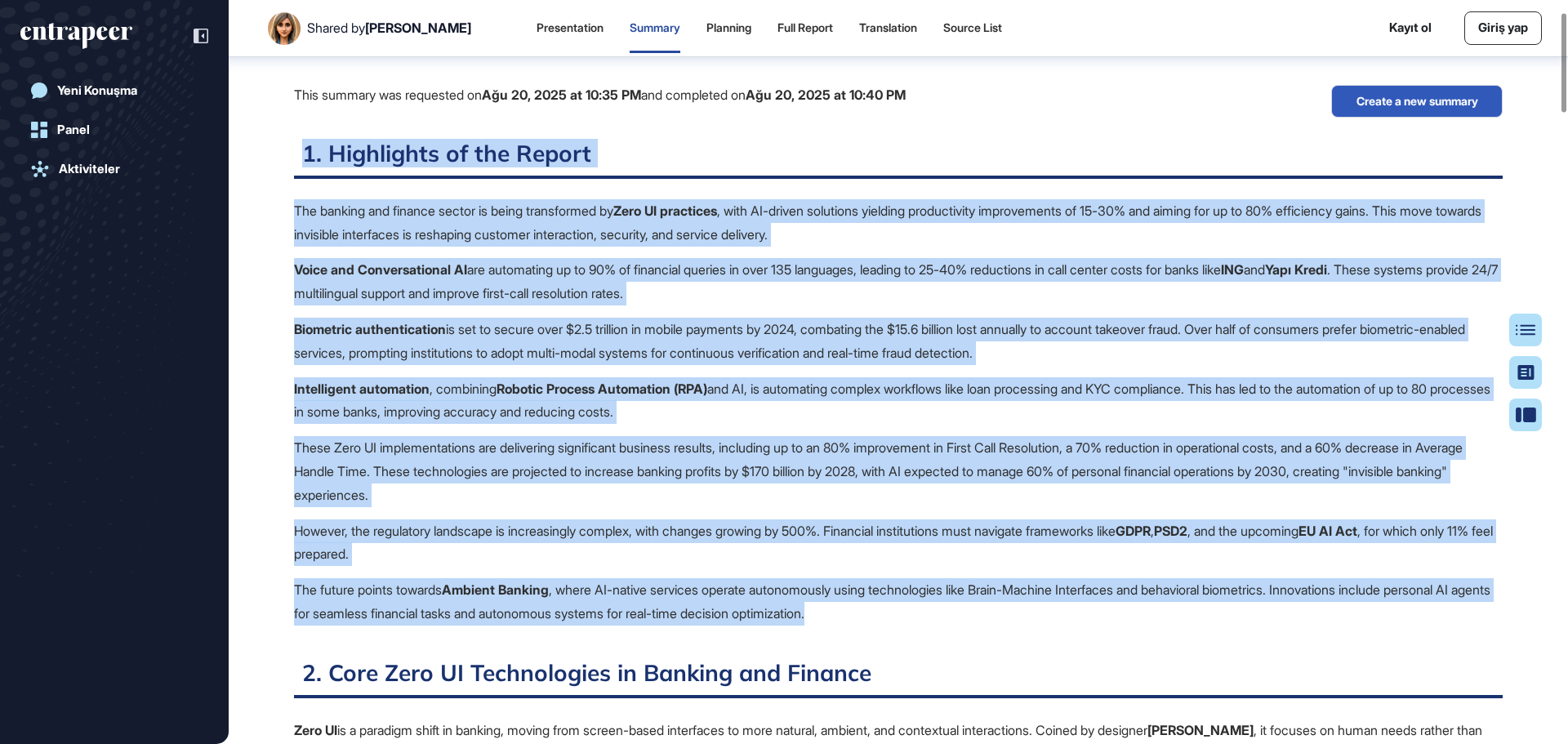
drag, startPoint x: 948, startPoint y: 607, endPoint x: 295, endPoint y: 156, distance: 793.6
click at [639, 226] on p "The banking and finance sector is being transformed by Zero UI practices , with…" at bounding box center [898, 222] width 1209 height 47
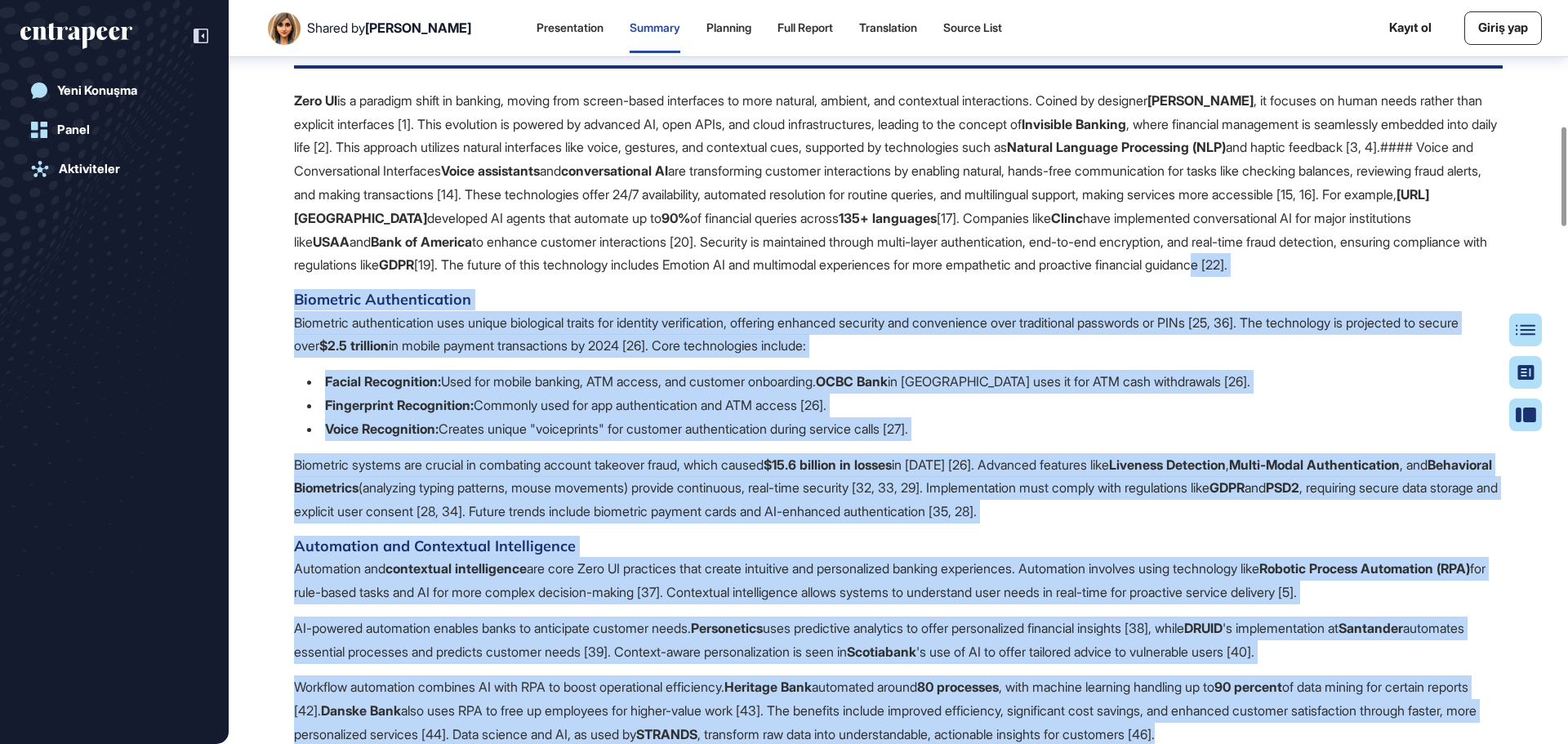
scroll to position [661, 0]
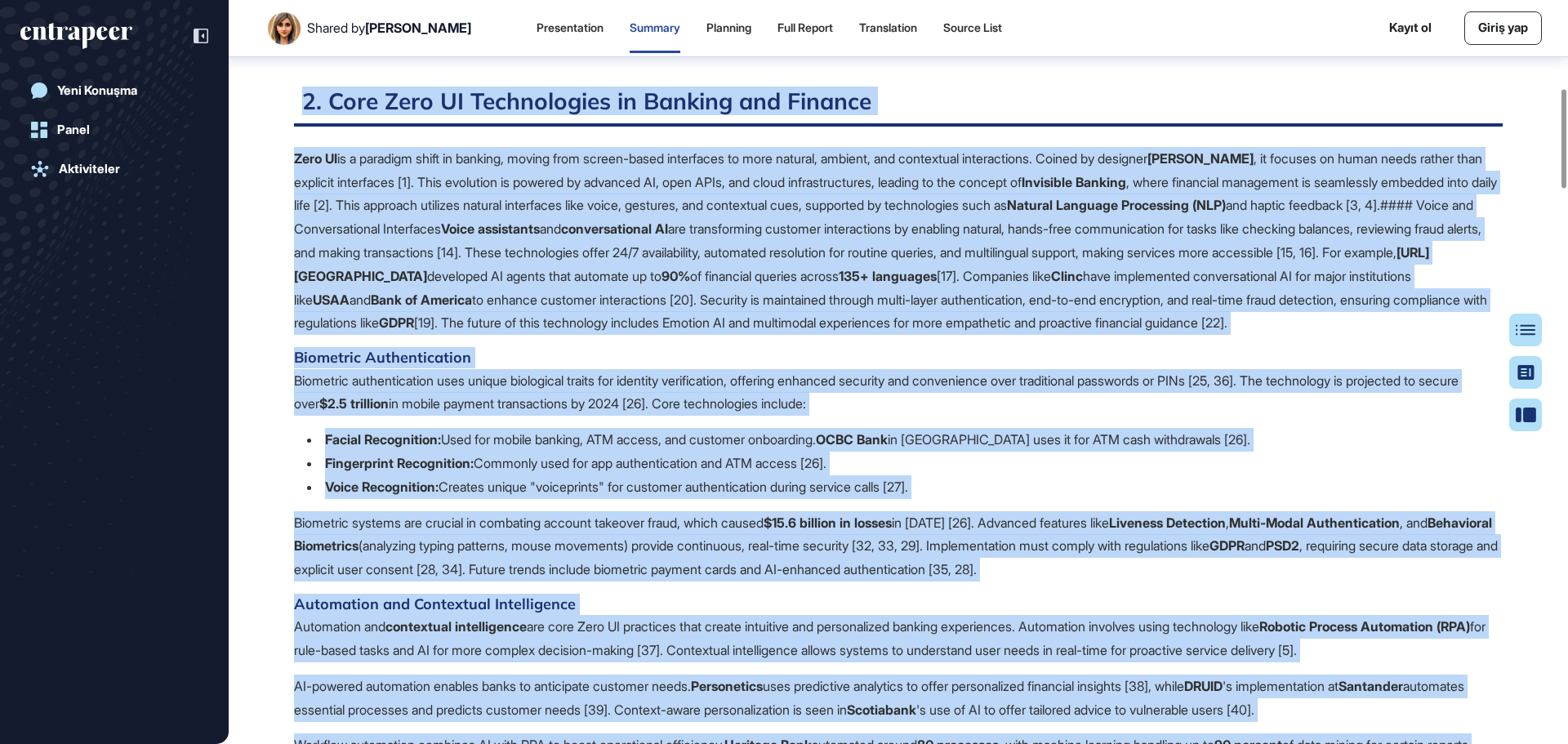
drag, startPoint x: 1089, startPoint y: 445, endPoint x: 289, endPoint y: 108, distance: 868.1
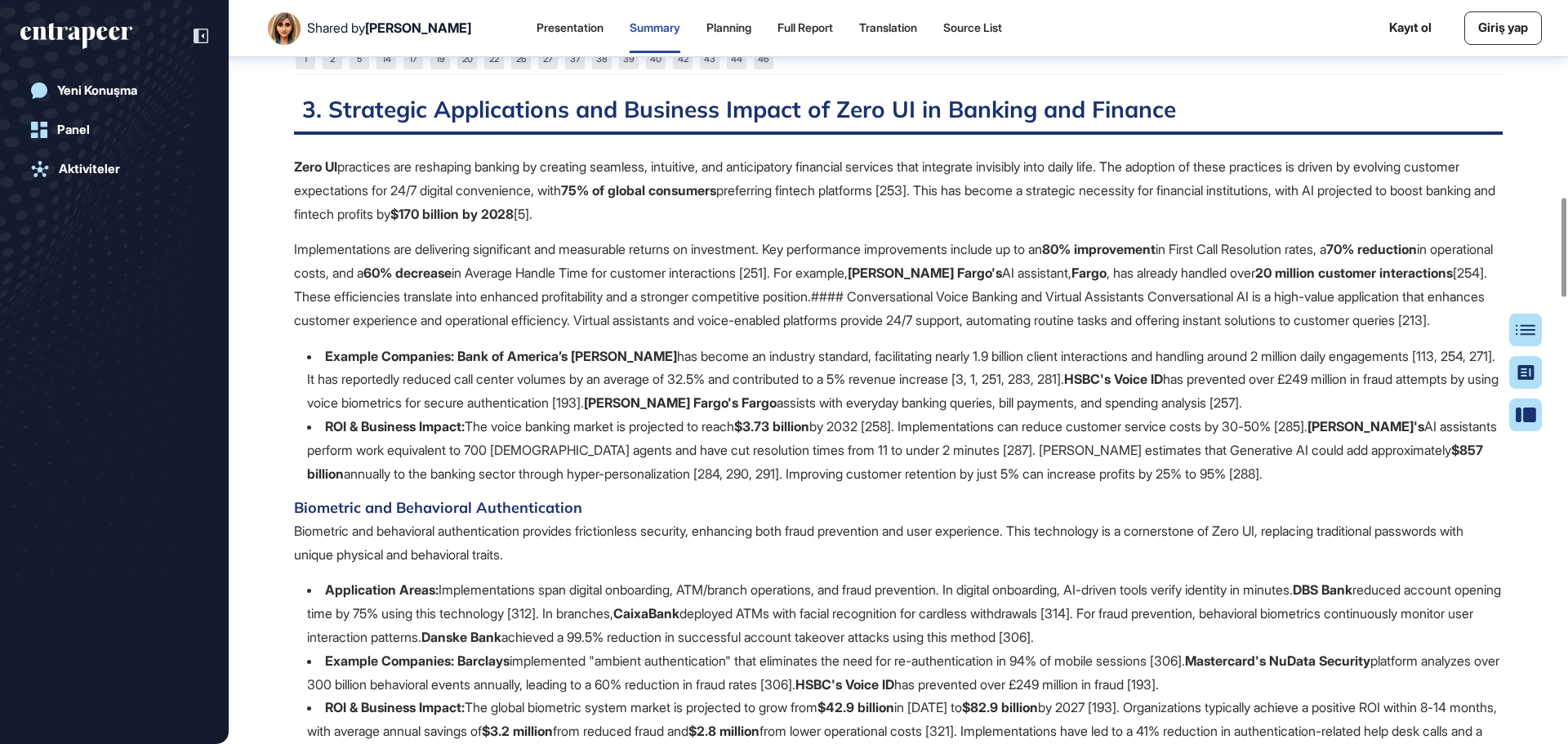
scroll to position [1477, 0]
drag, startPoint x: 1167, startPoint y: 405, endPoint x: 287, endPoint y: 166, distance: 911.9
copy div "3. Strategic Applications and Business Impact of Zero UI in Banking and Finance…"
drag, startPoint x: 528, startPoint y: 289, endPoint x: 468, endPoint y: 289, distance: 60.0
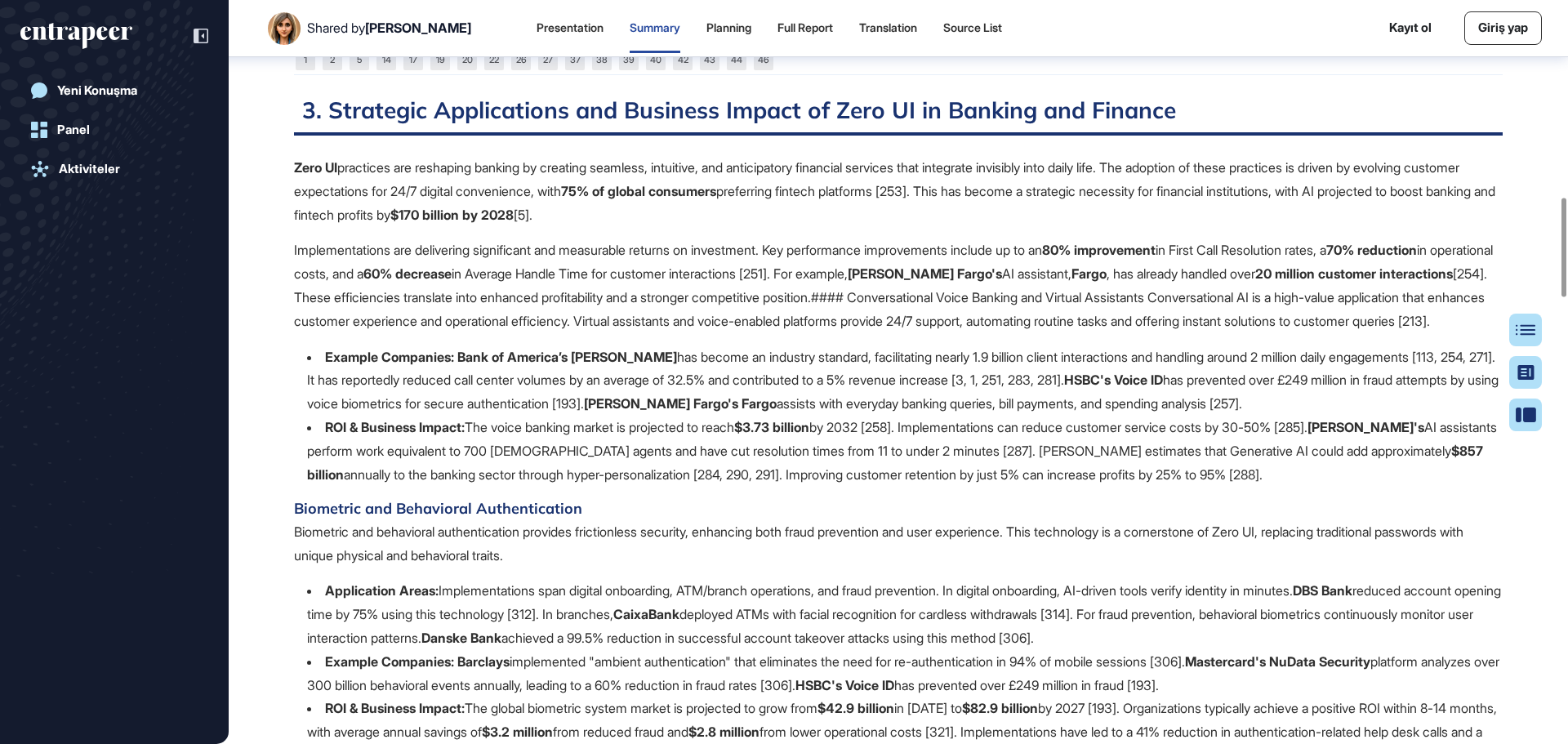
click at [527, 289] on p "Implementations are delivering significant and measurable returns on investment…" at bounding box center [898, 286] width 1209 height 94
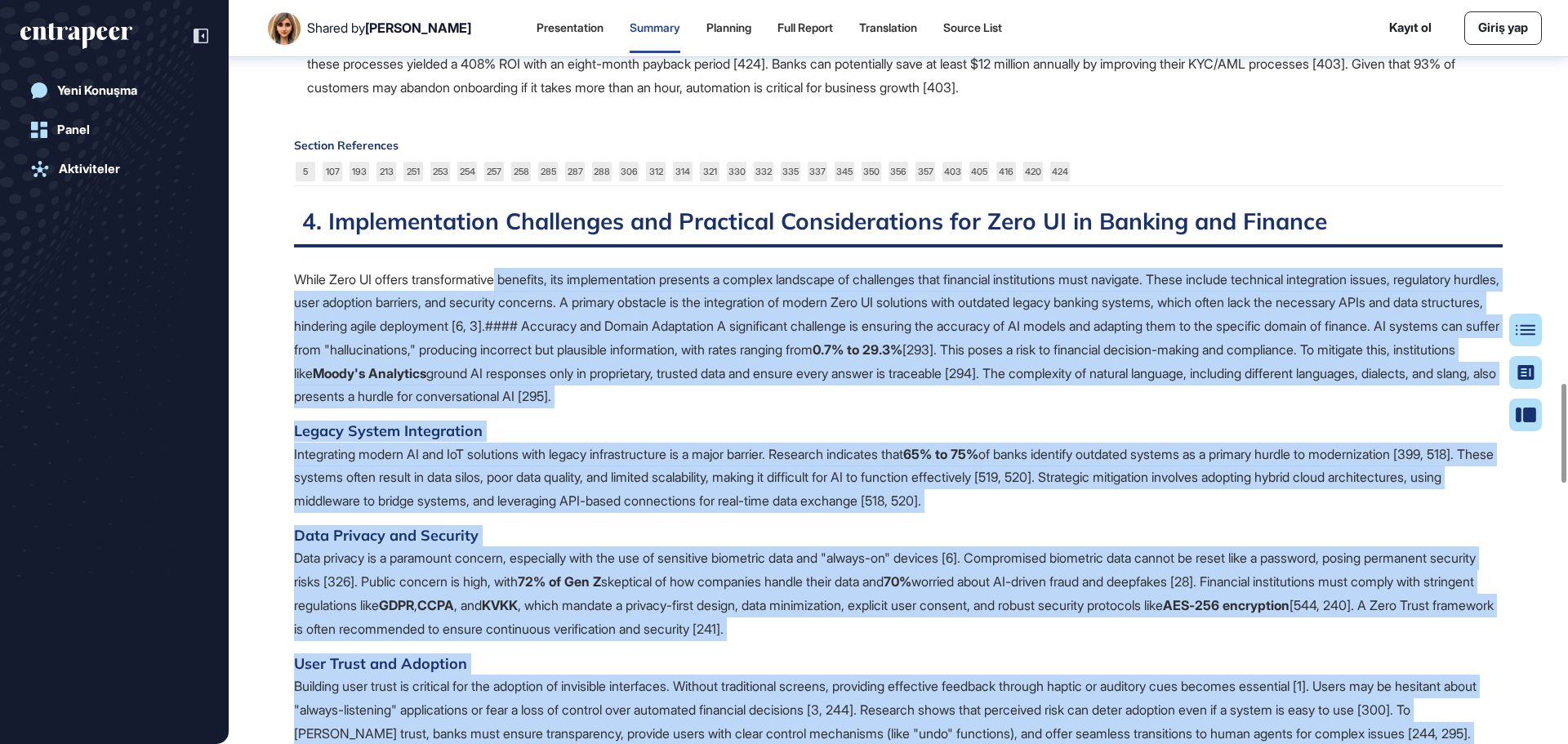
scroll to position [2702, 0]
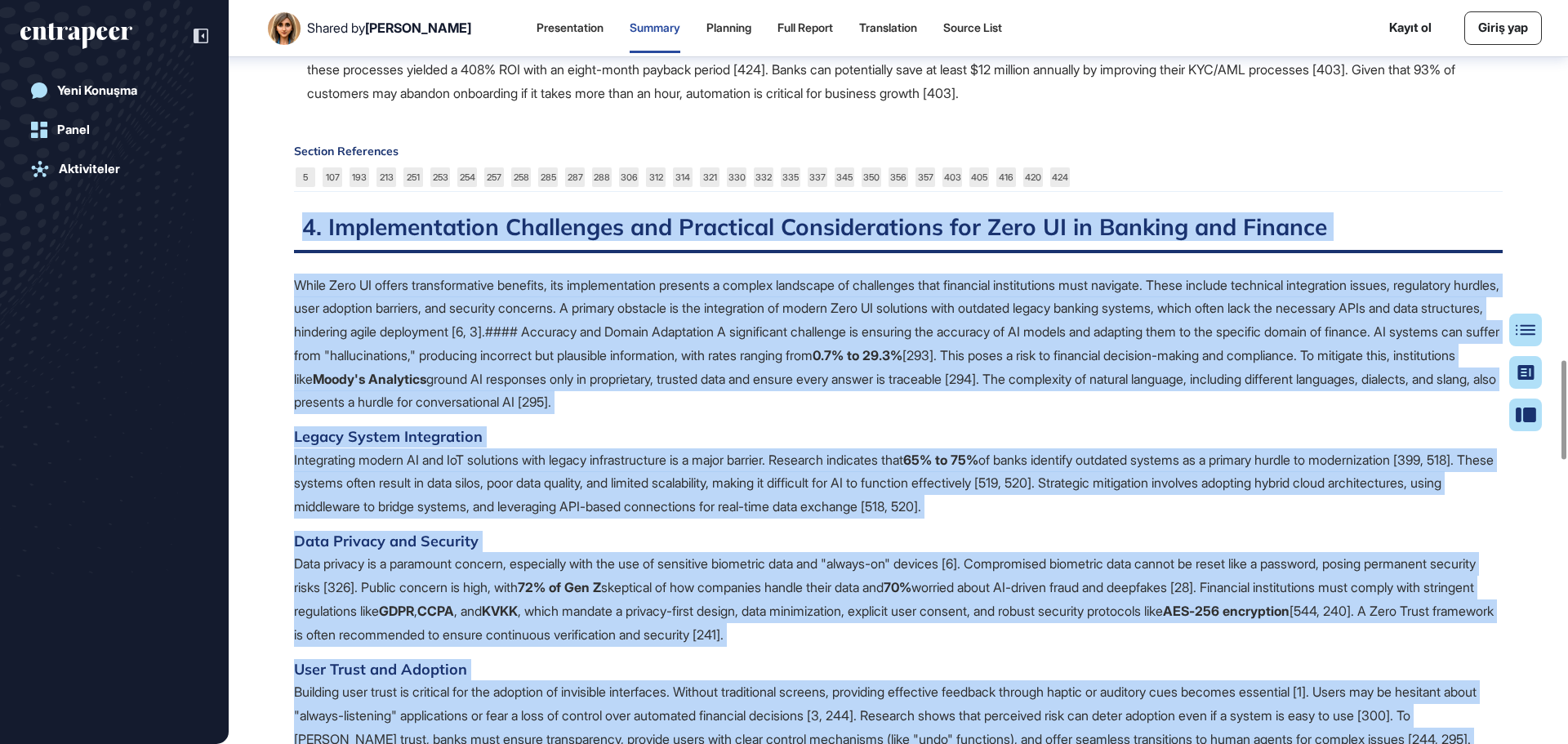
drag, startPoint x: 1095, startPoint y: 476, endPoint x: 306, endPoint y: 302, distance: 808.0
click at [306, 301] on div "This summary was requested on Ağu 20, 2025 at 10:35 PM and completed on Ağu 20,…" at bounding box center [898, 73] width 1209 height 5202
copy div "4. Implementation Challenges and Practical Considerations for Zero UI in Bankin…"
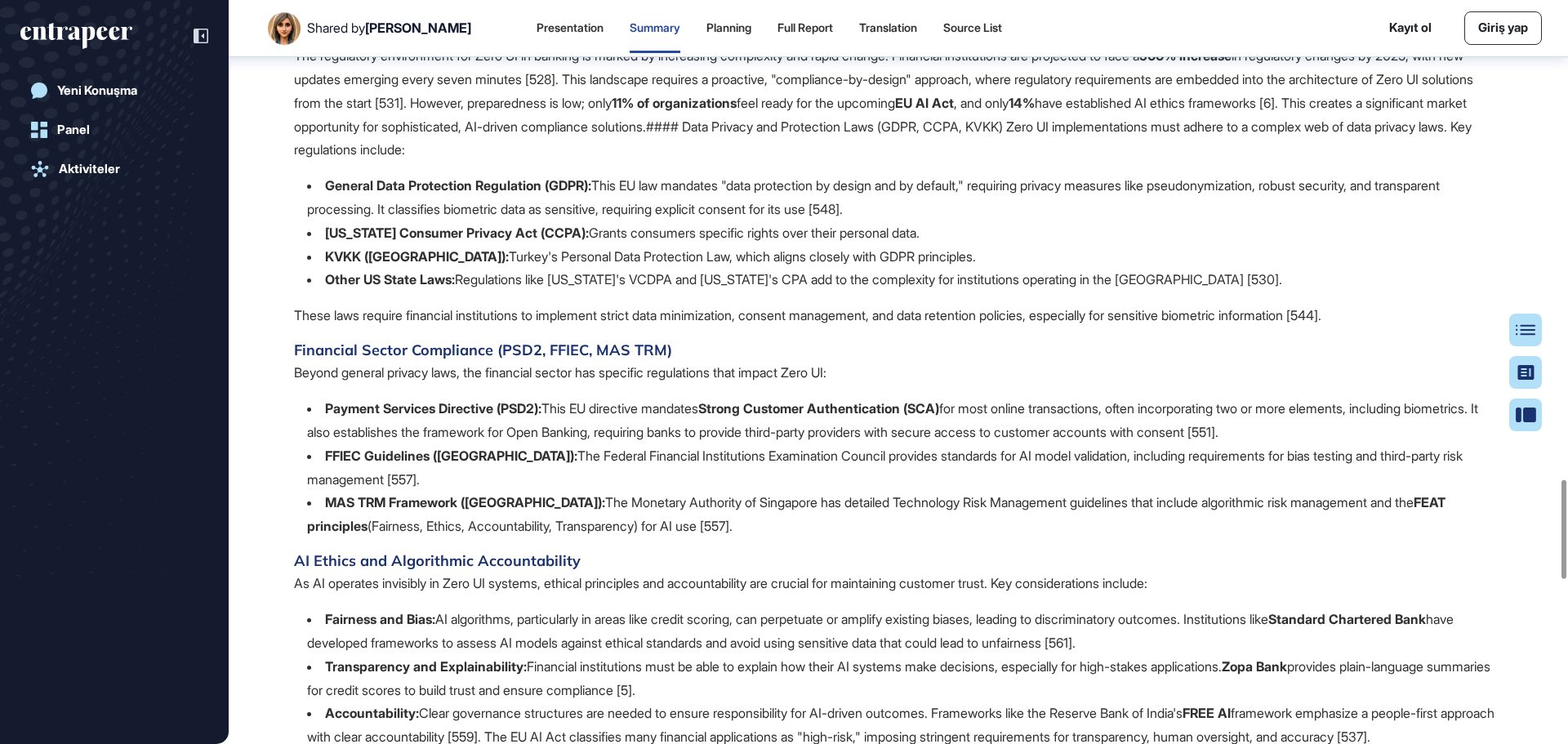
scroll to position [3519, 0]
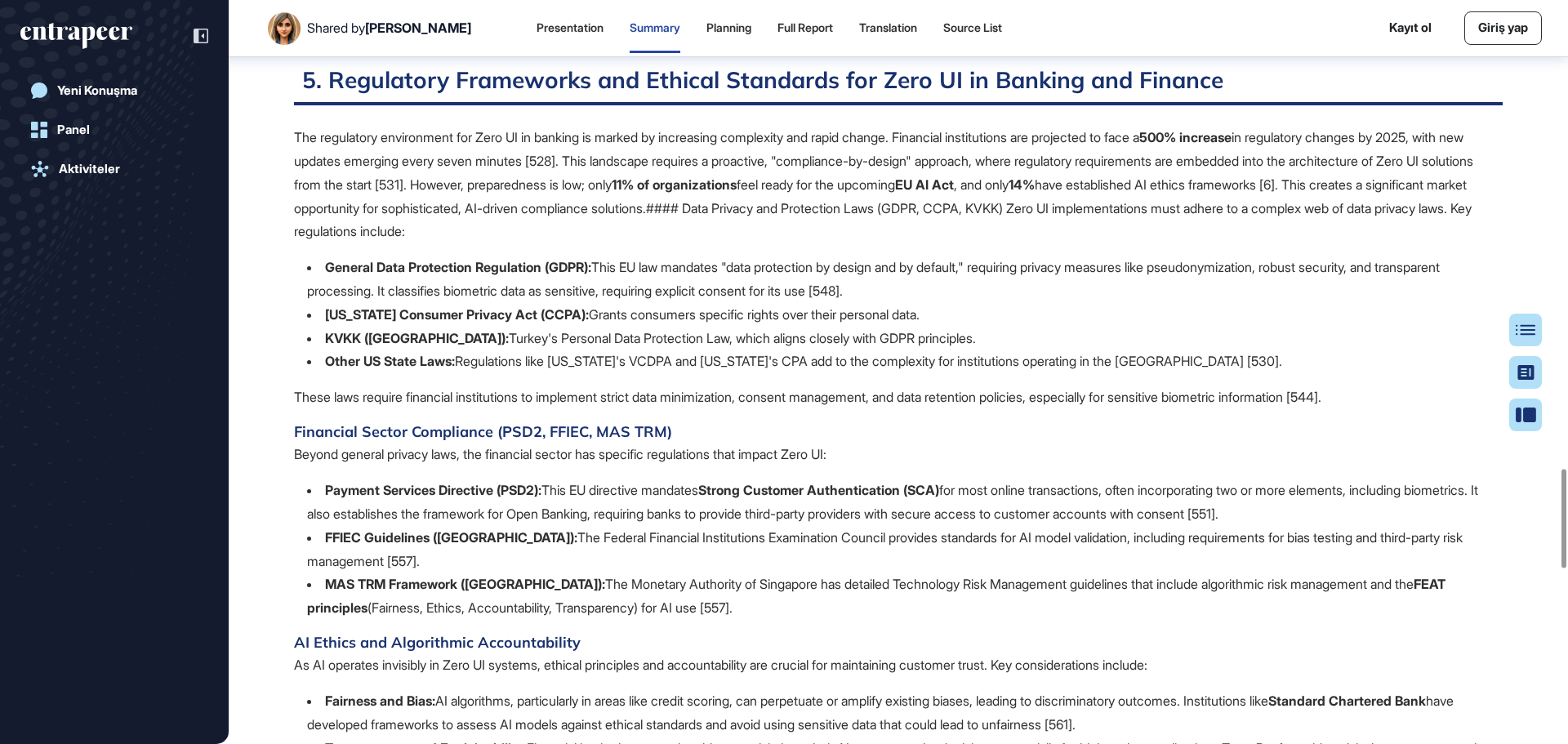
drag, startPoint x: 345, startPoint y: 502, endPoint x: 292, endPoint y: 145, distance: 360.9
copy div "5. Regulatory Frameworks and Ethical Standards for Zero UI in Banking and Finan…"
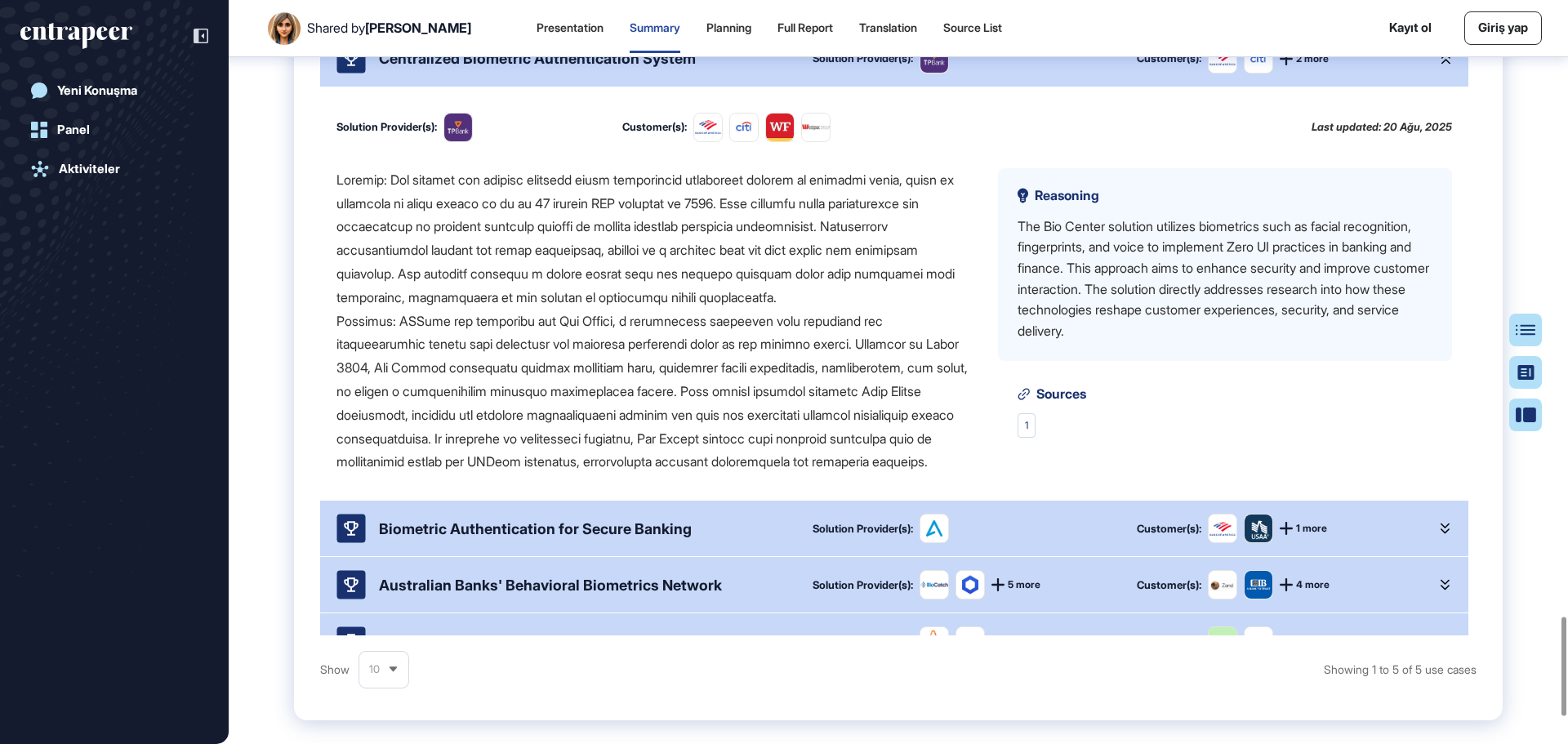
scroll to position [4580, 0]
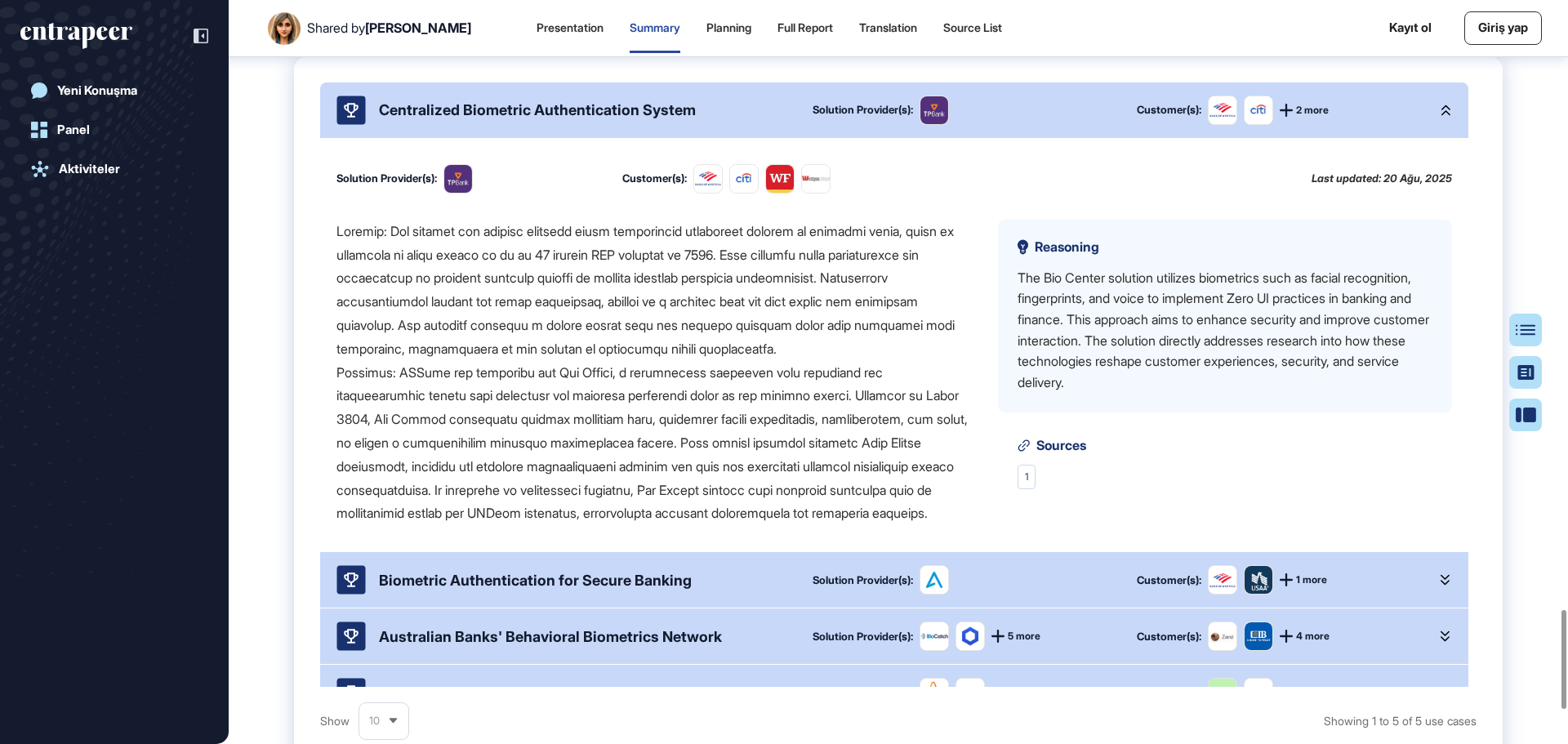
click at [1441, 116] on icon at bounding box center [1445, 111] width 9 height 11
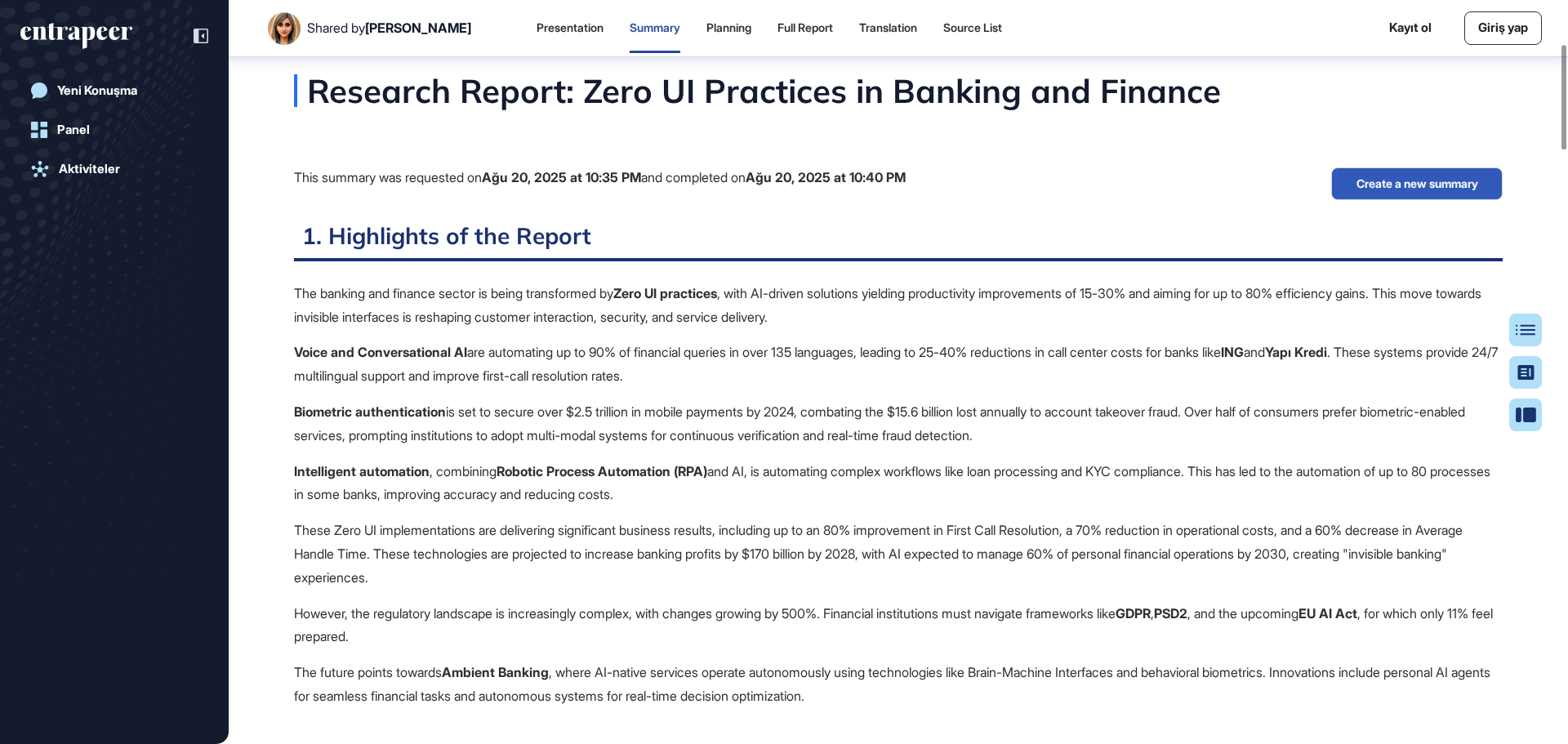
scroll to position [0, 0]
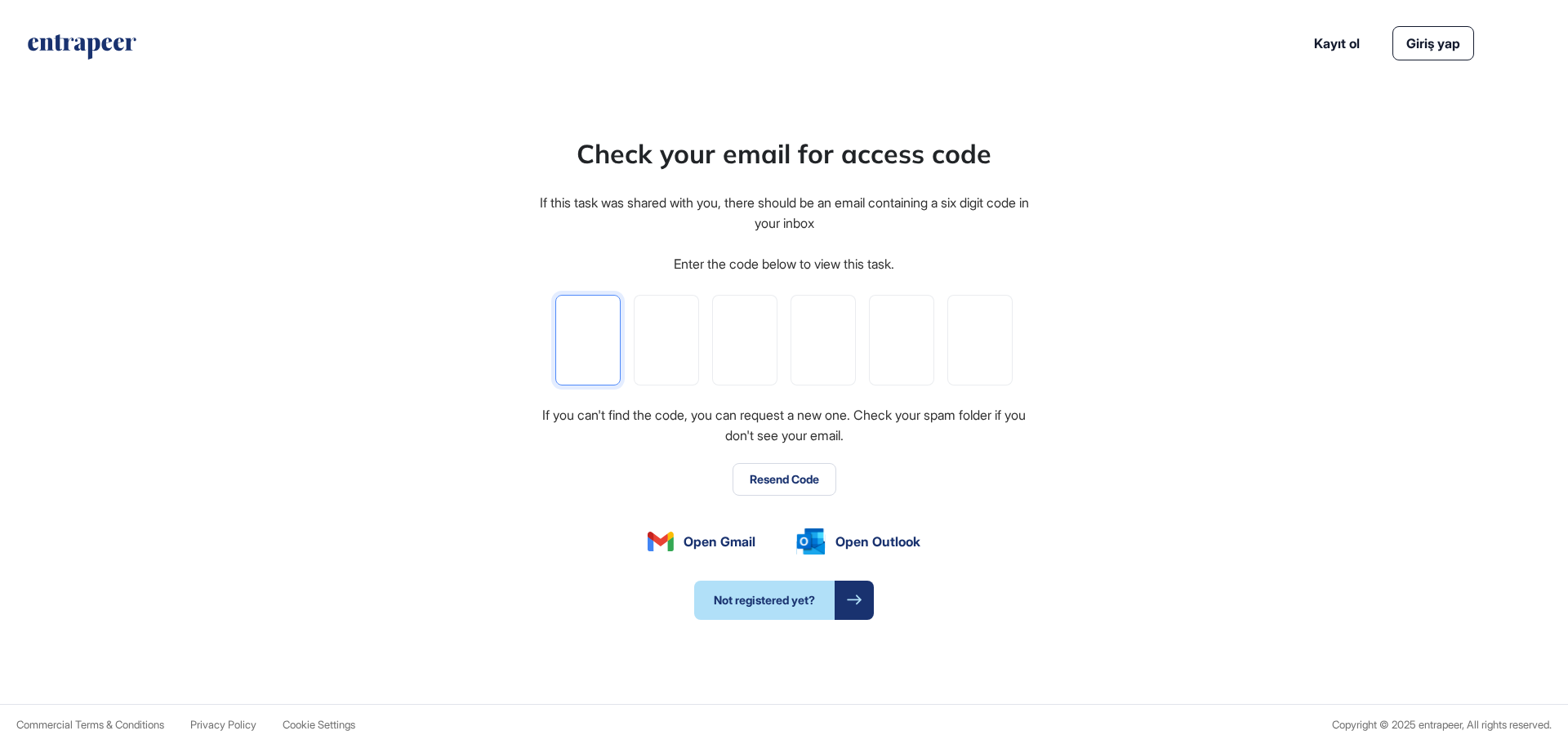
type input "*"
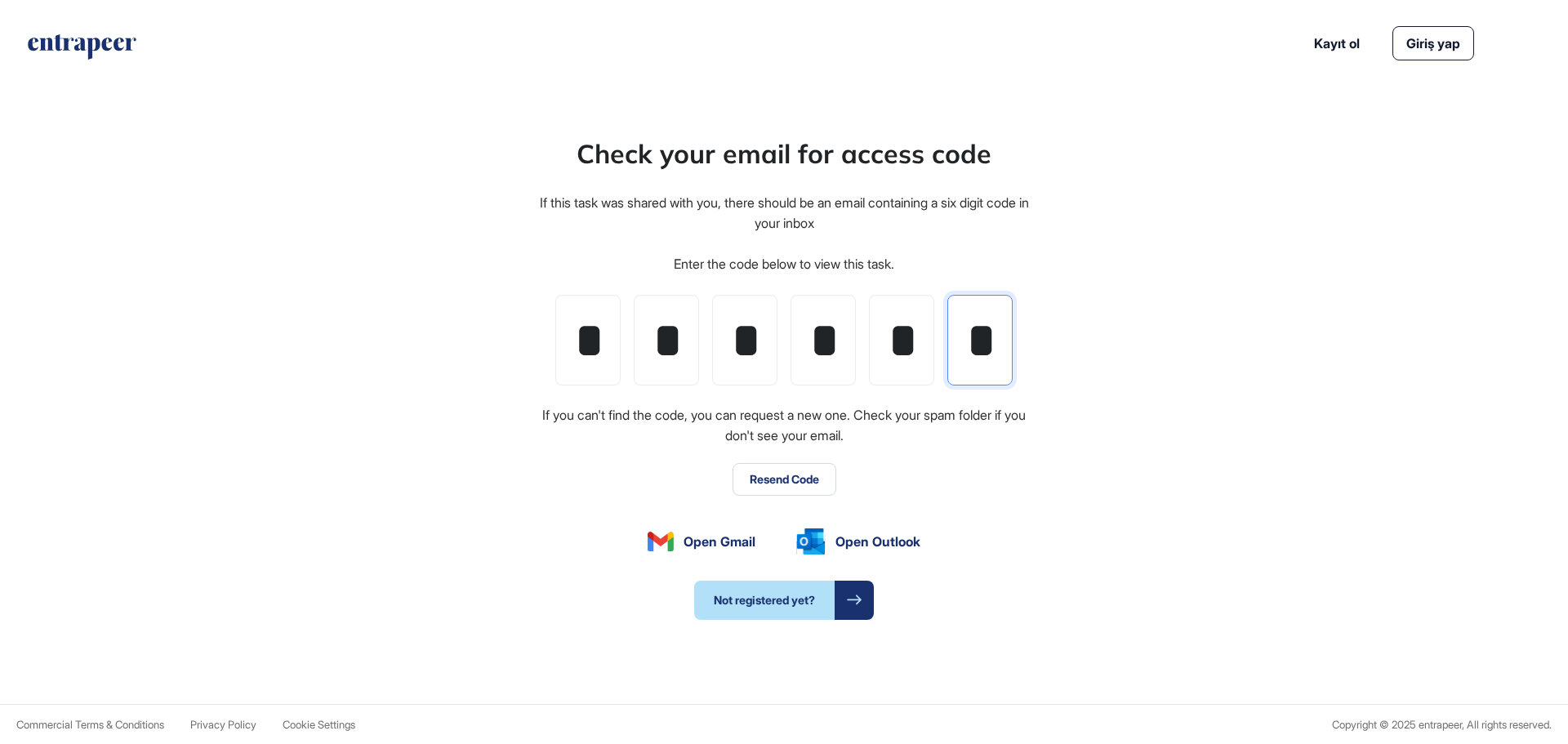
scroll to position [0, 2]
type input "*"
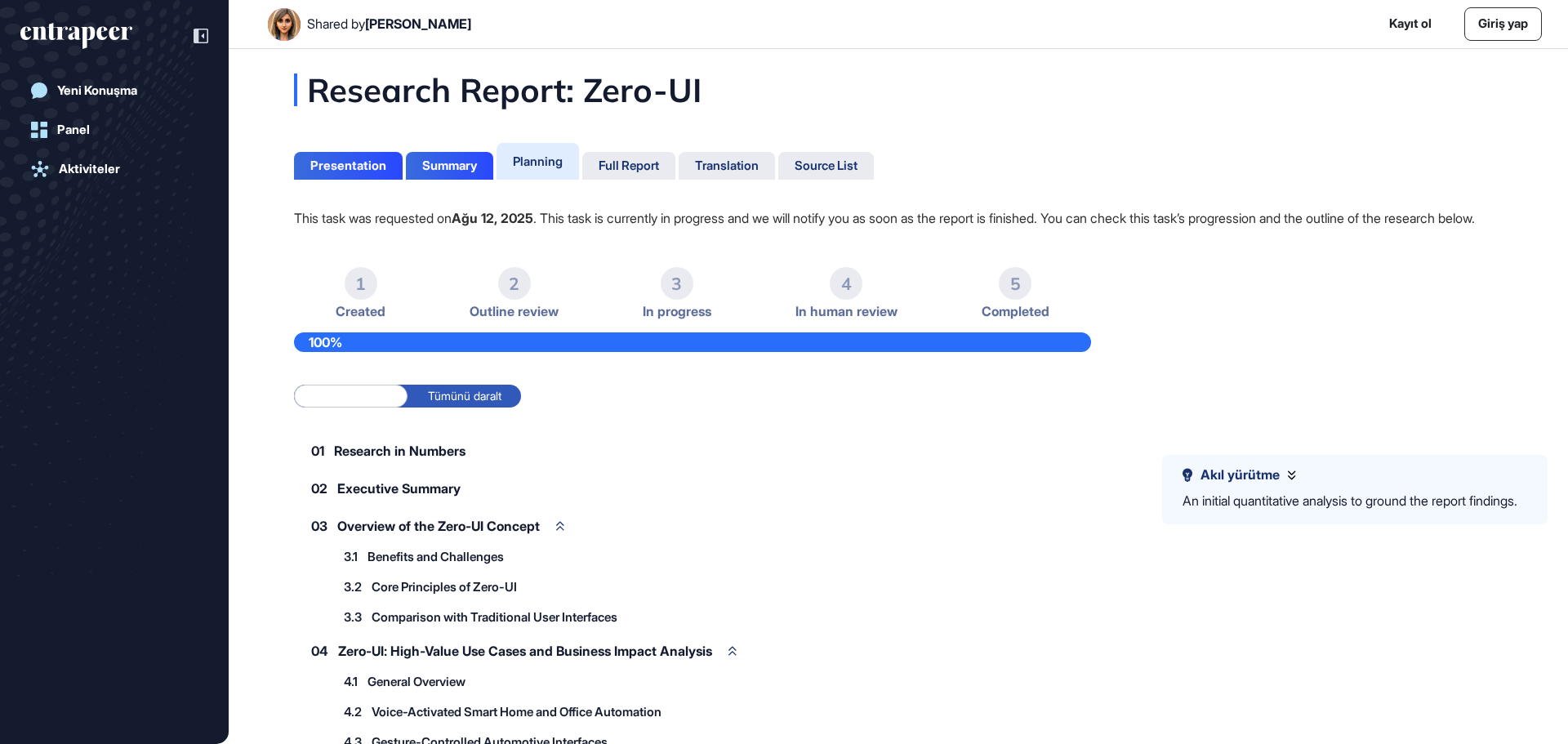
scroll to position [1, 1]
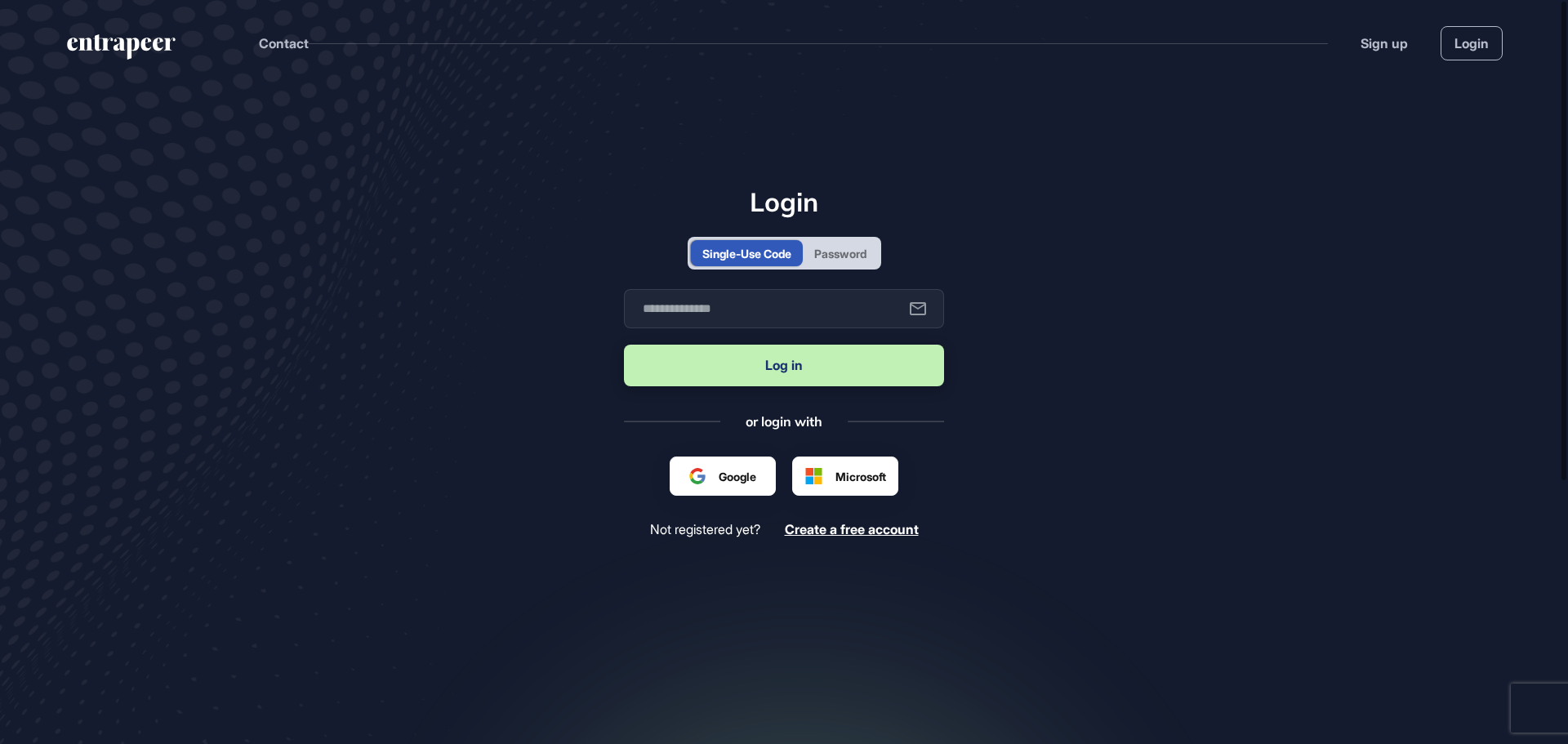
scroll to position [1, 1]
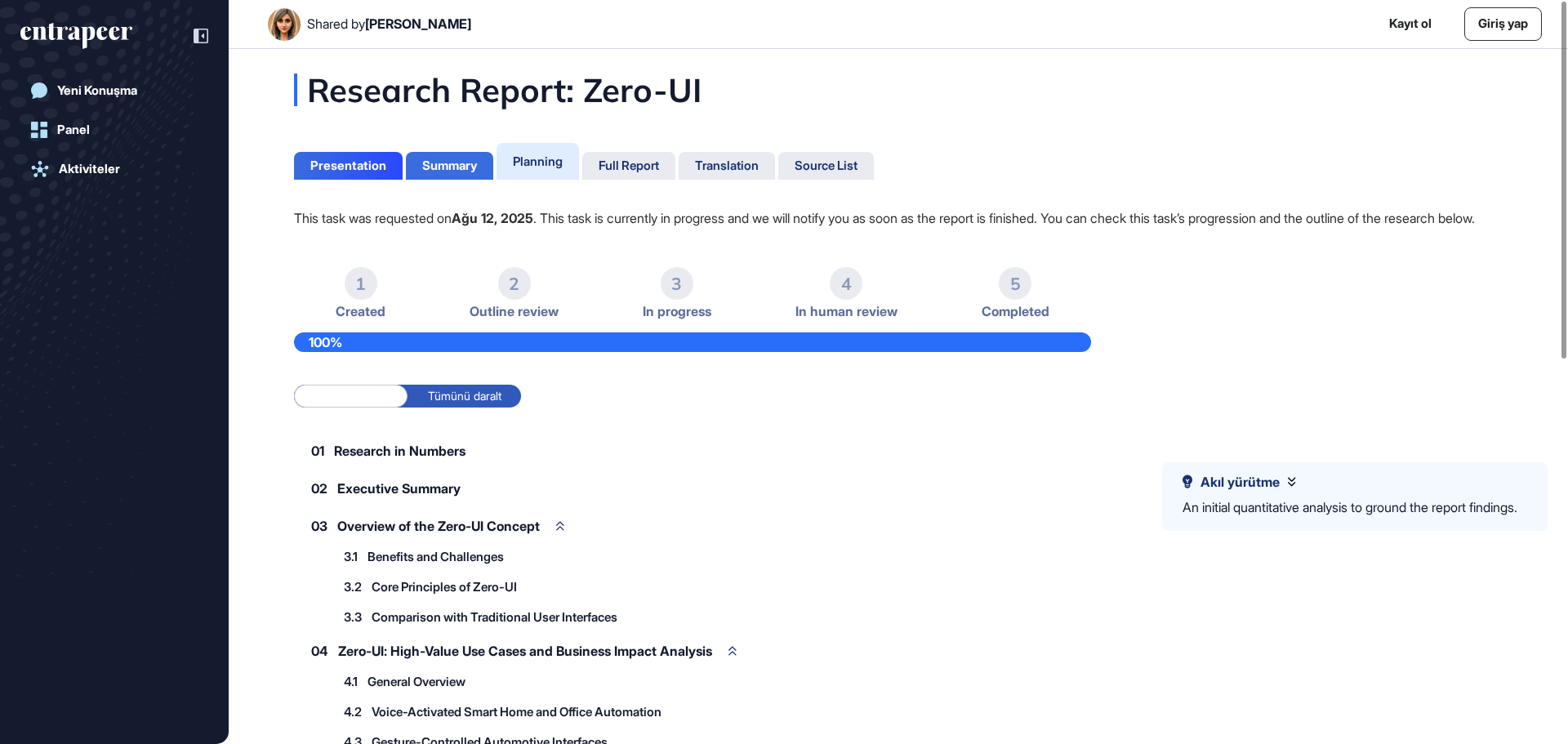
click at [444, 168] on div "Summary" at bounding box center [449, 166] width 55 height 15
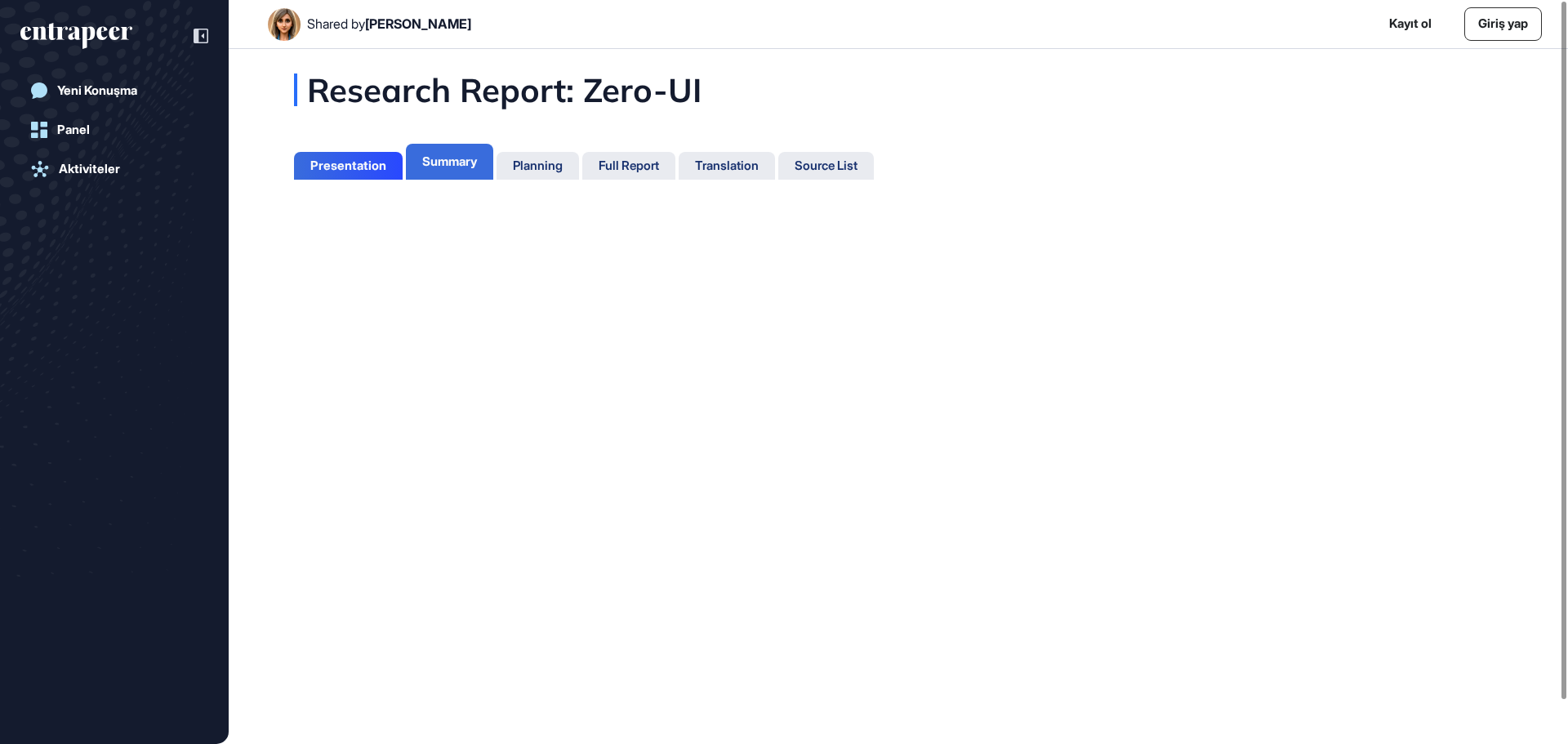
scroll to position [7, 1]
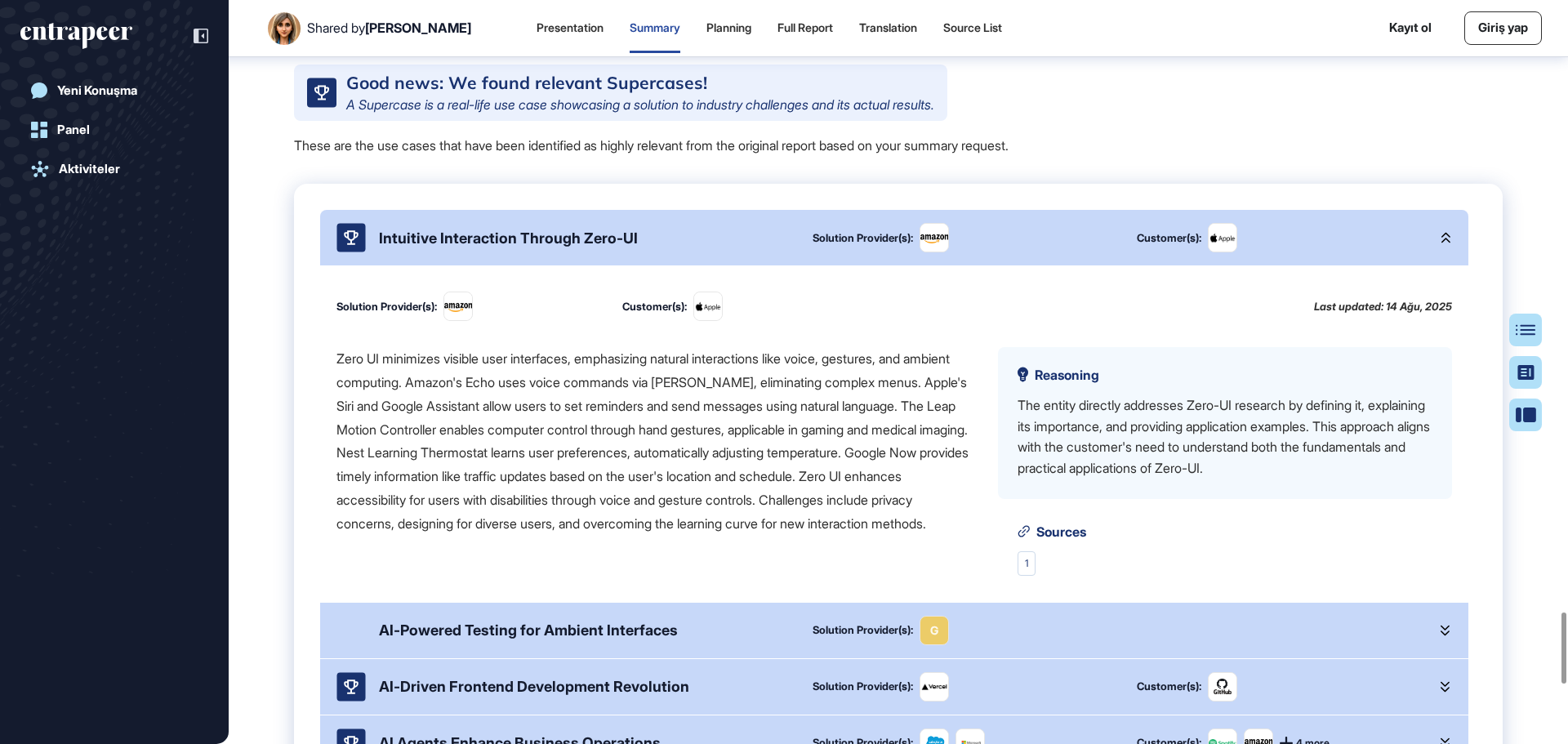
scroll to position [6601, 0]
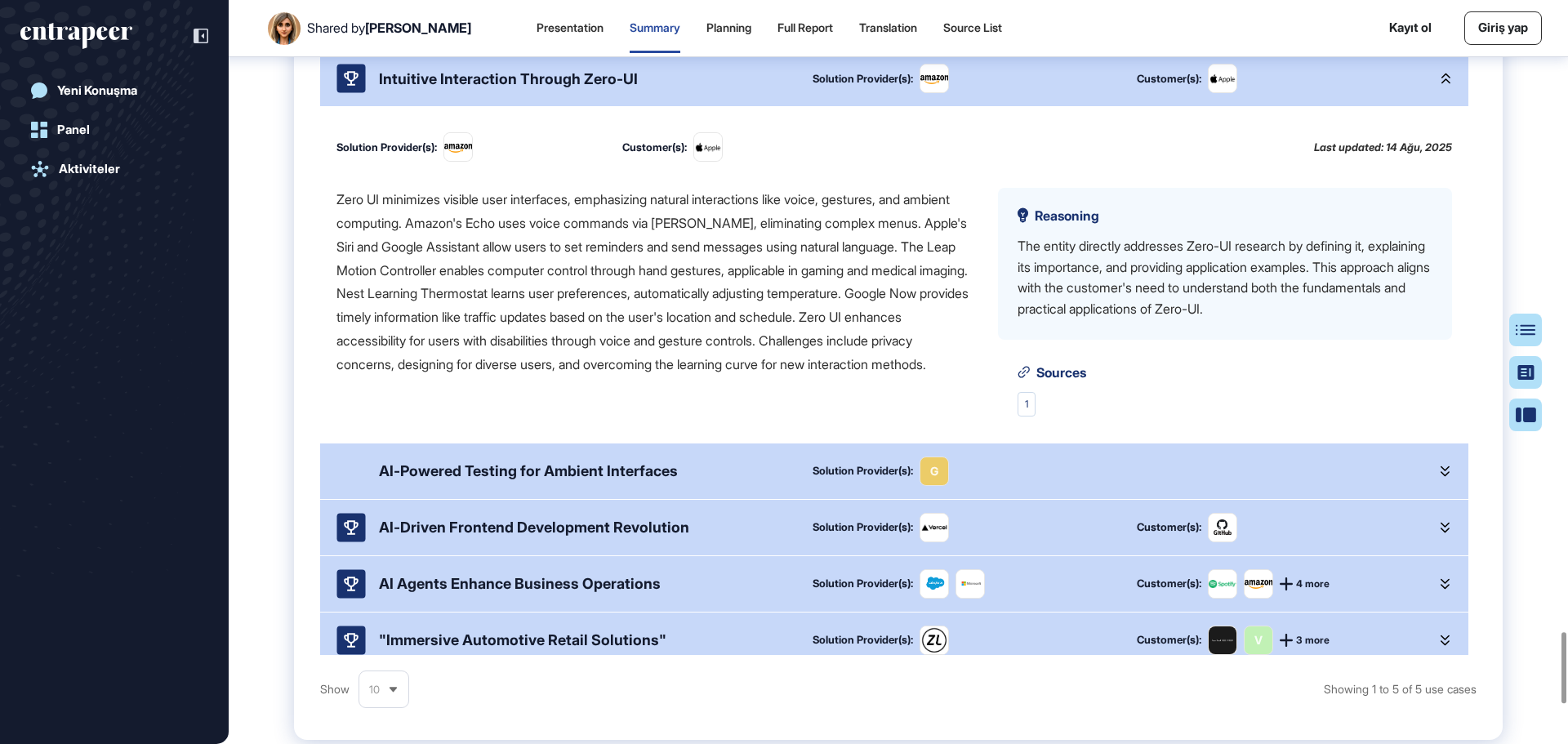
click at [1441, 84] on icon at bounding box center [1445, 78] width 9 height 12
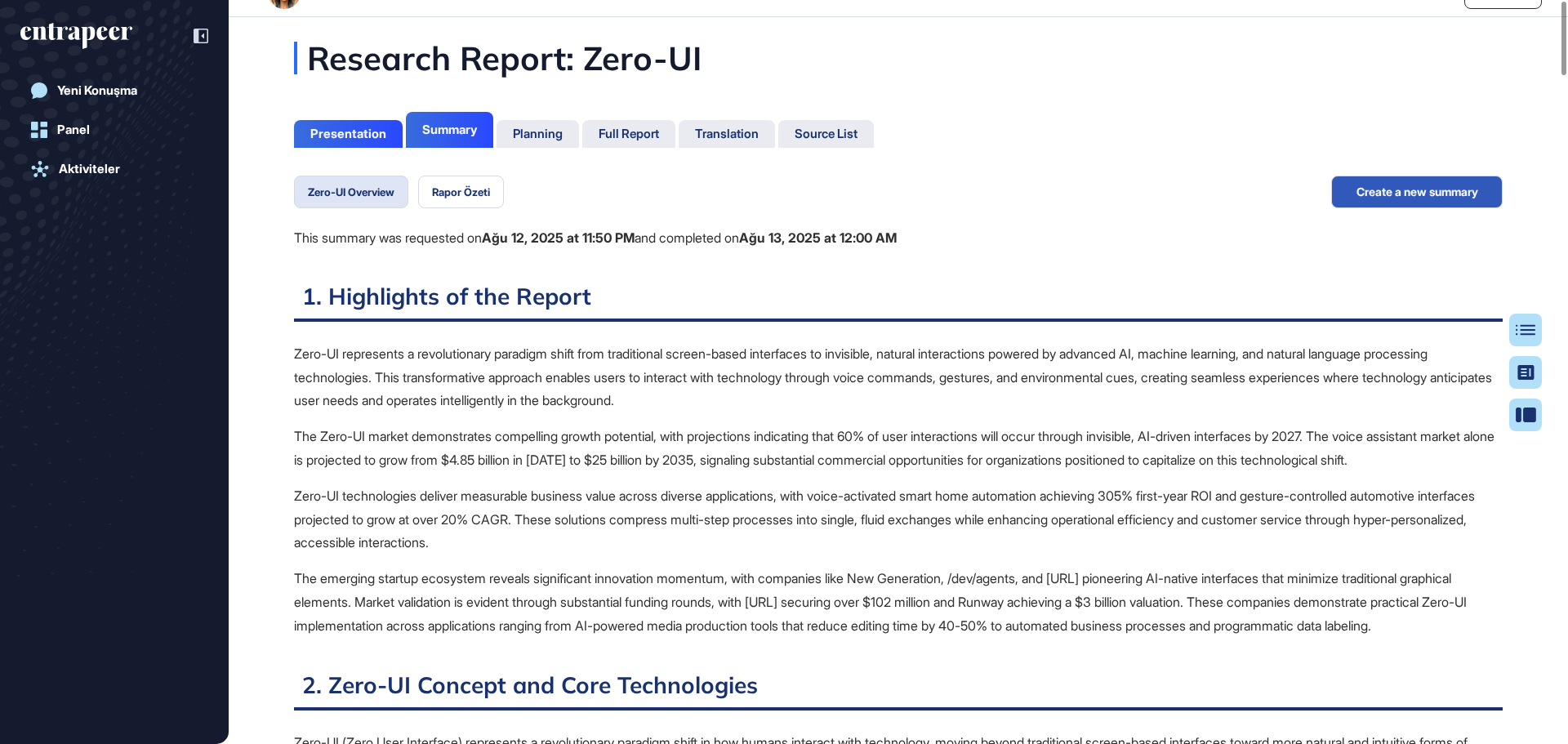
scroll to position [0, 0]
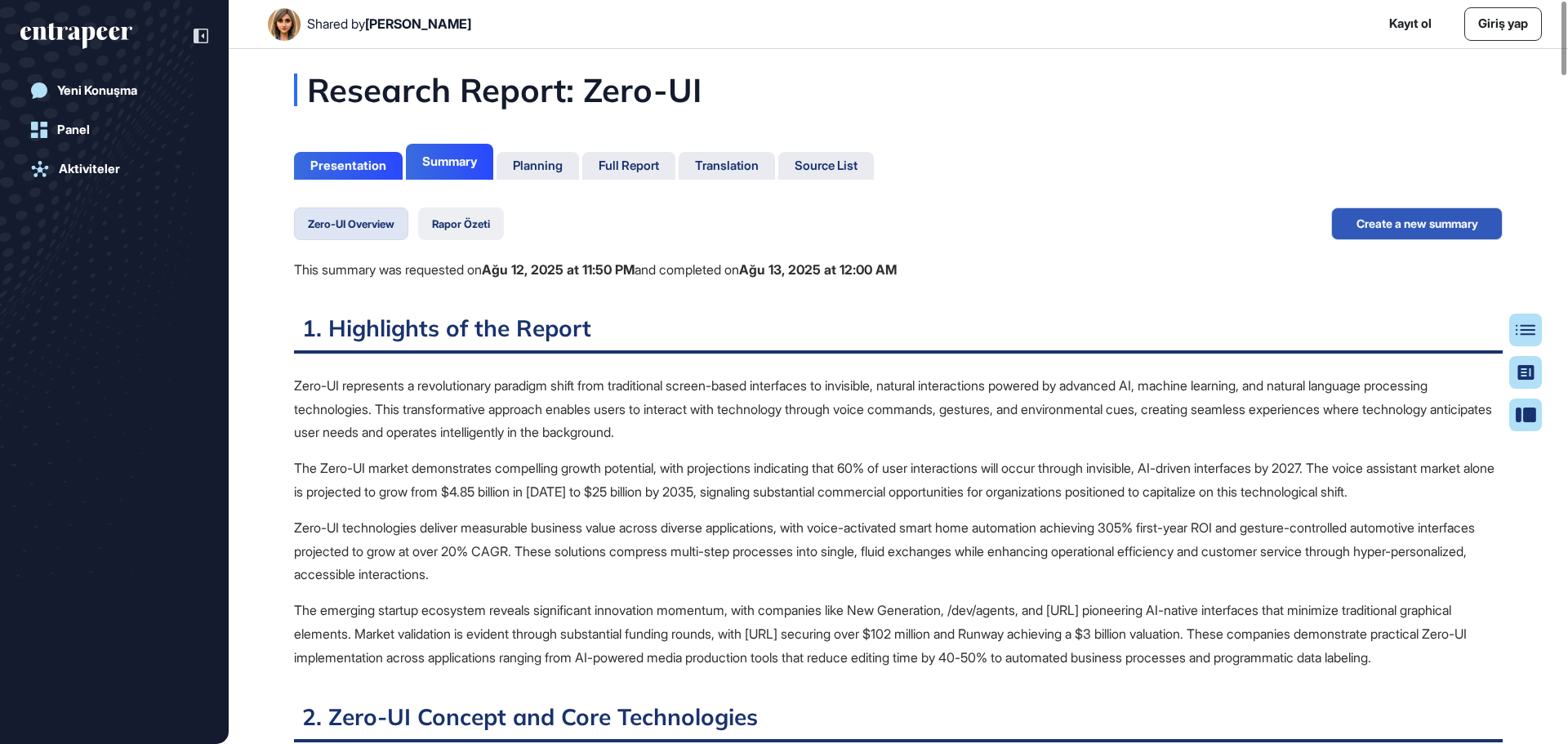
click at [468, 225] on button "Rapor Özeti" at bounding box center [461, 224] width 86 height 33
